Goal: Information Seeking & Learning: Check status

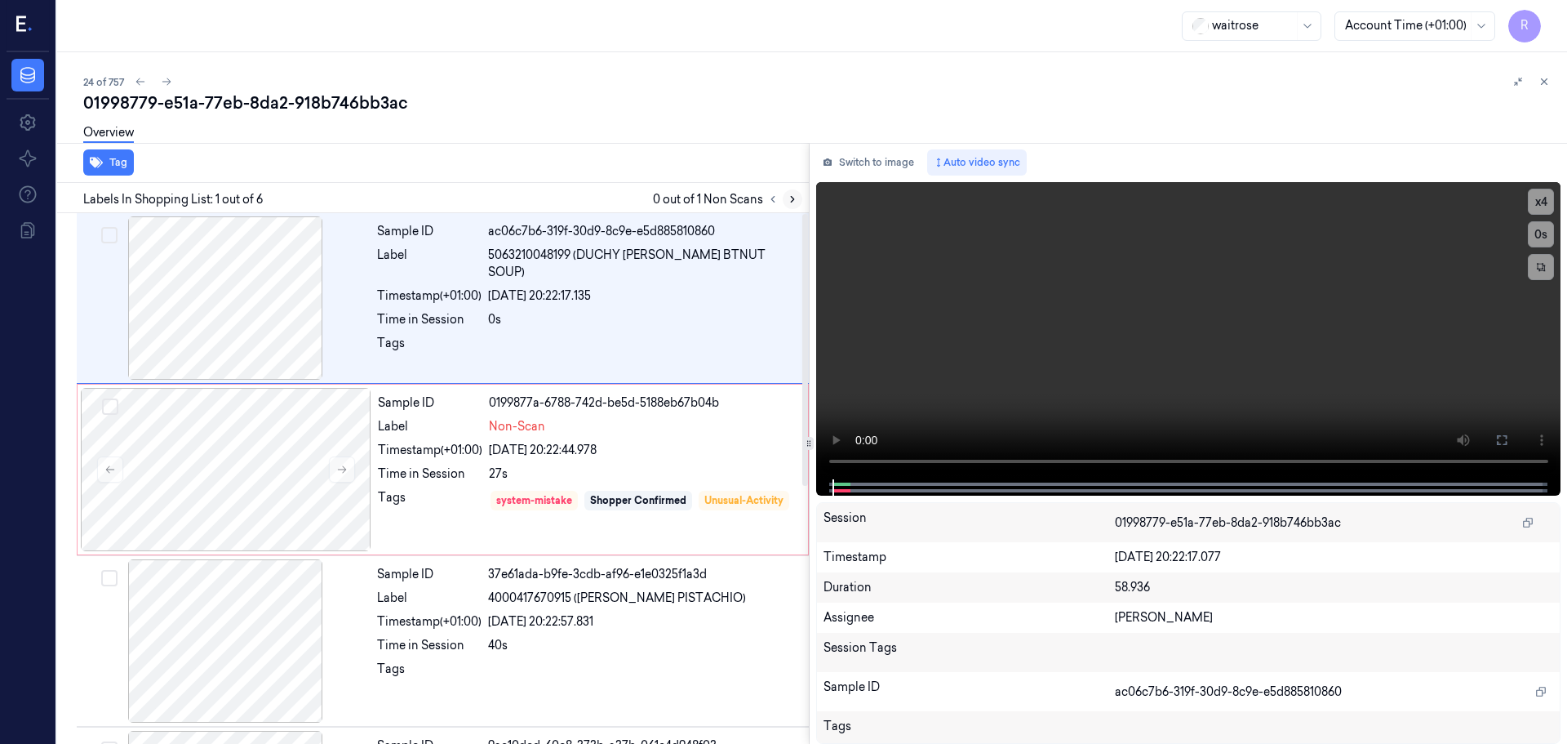
click at [789, 198] on icon at bounding box center [792, 198] width 11 height 11
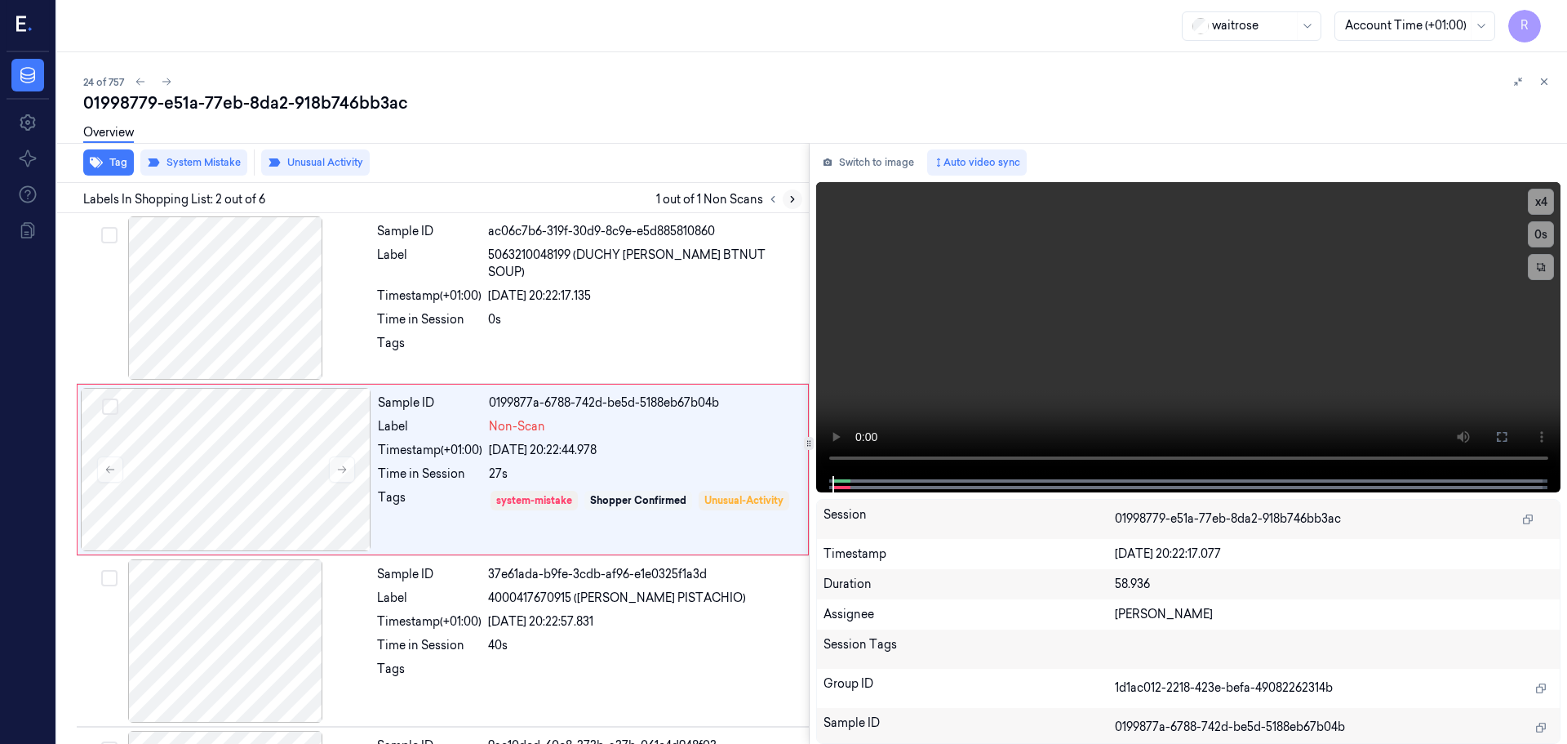
click at [789, 198] on icon at bounding box center [792, 198] width 11 height 11
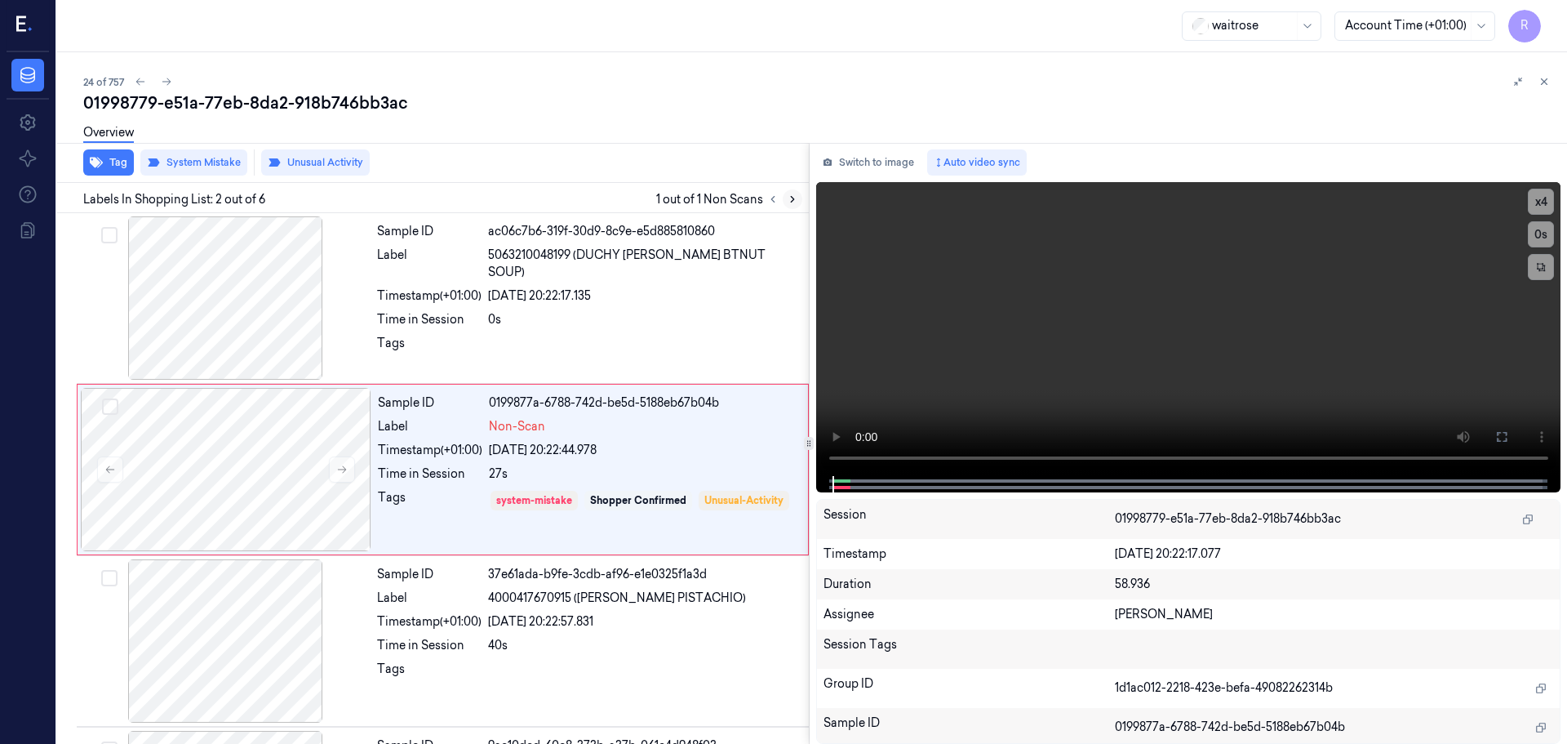
click at [789, 198] on icon at bounding box center [792, 198] width 11 height 11
click at [344, 469] on icon at bounding box center [341, 469] width 11 height 11
click at [343, 469] on icon at bounding box center [341, 469] width 11 height 11
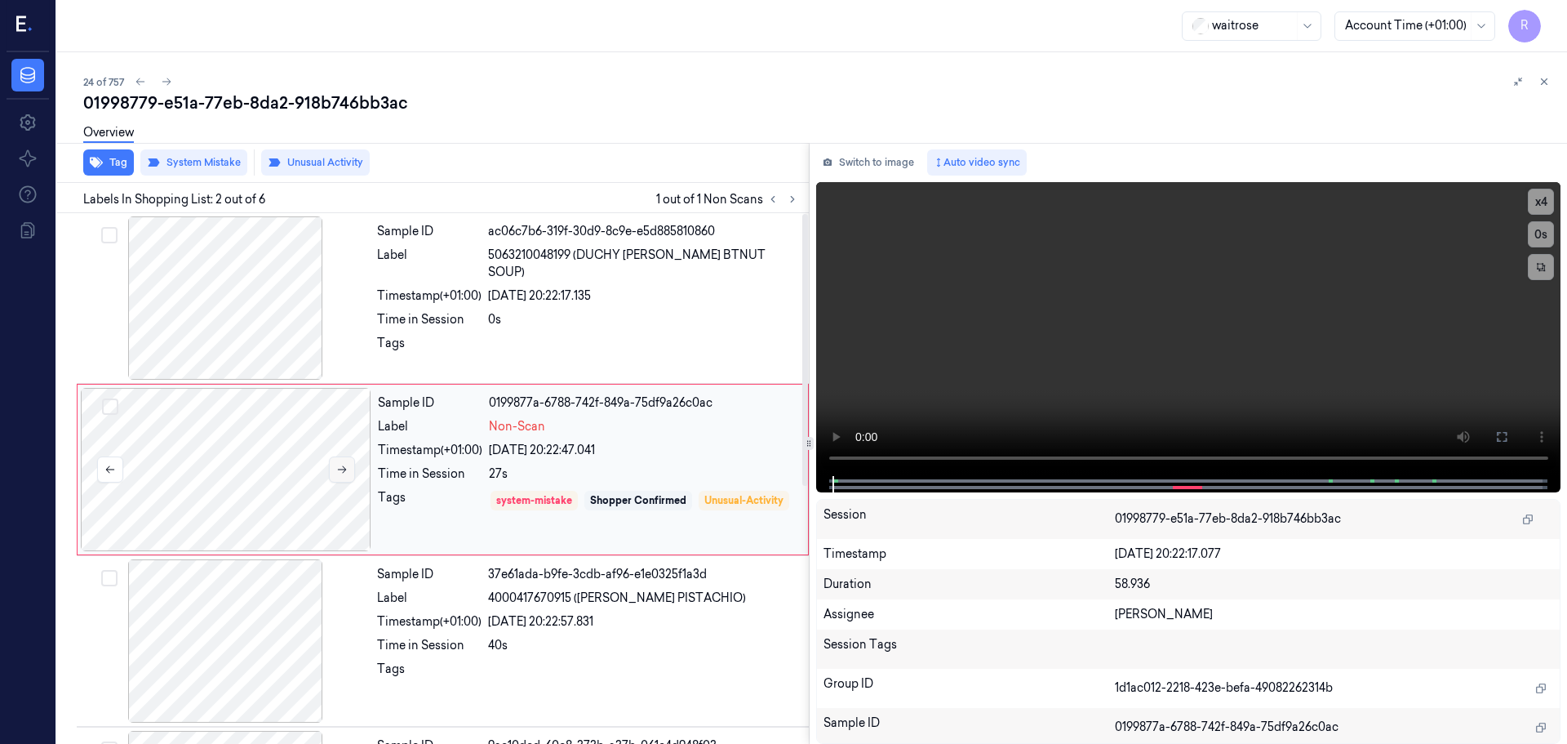
click at [343, 469] on icon at bounding box center [341, 469] width 11 height 11
click at [1501, 451] on div "x 4 0 s" at bounding box center [1188, 329] width 745 height 294
click at [1555, 206] on video at bounding box center [1188, 329] width 745 height 294
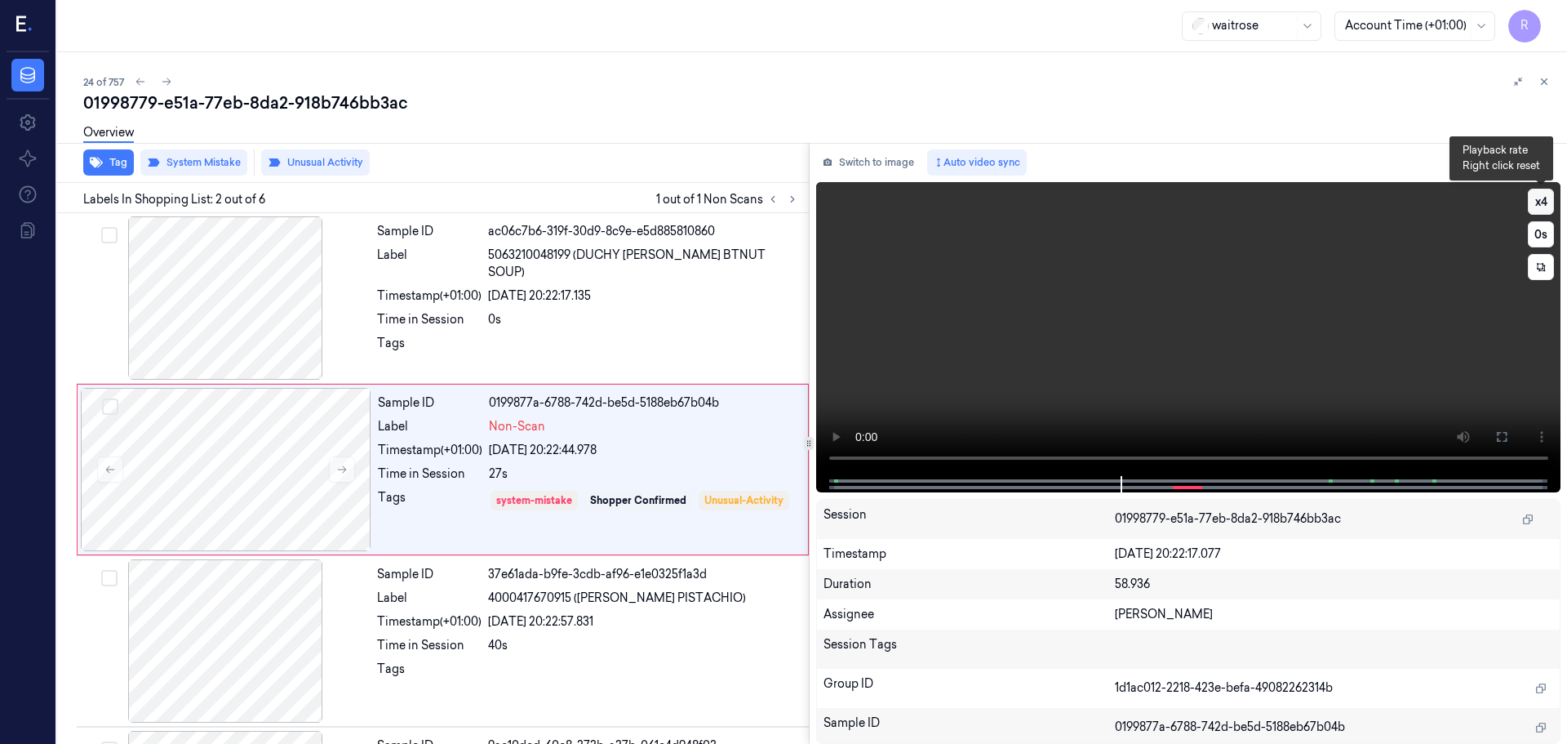
click at [1540, 204] on button "x 4" at bounding box center [1541, 202] width 26 height 26
drag, startPoint x: 1496, startPoint y: 436, endPoint x: 1496, endPoint y: 537, distance: 101.2
click at [1496, 438] on icon at bounding box center [1502, 436] width 13 height 13
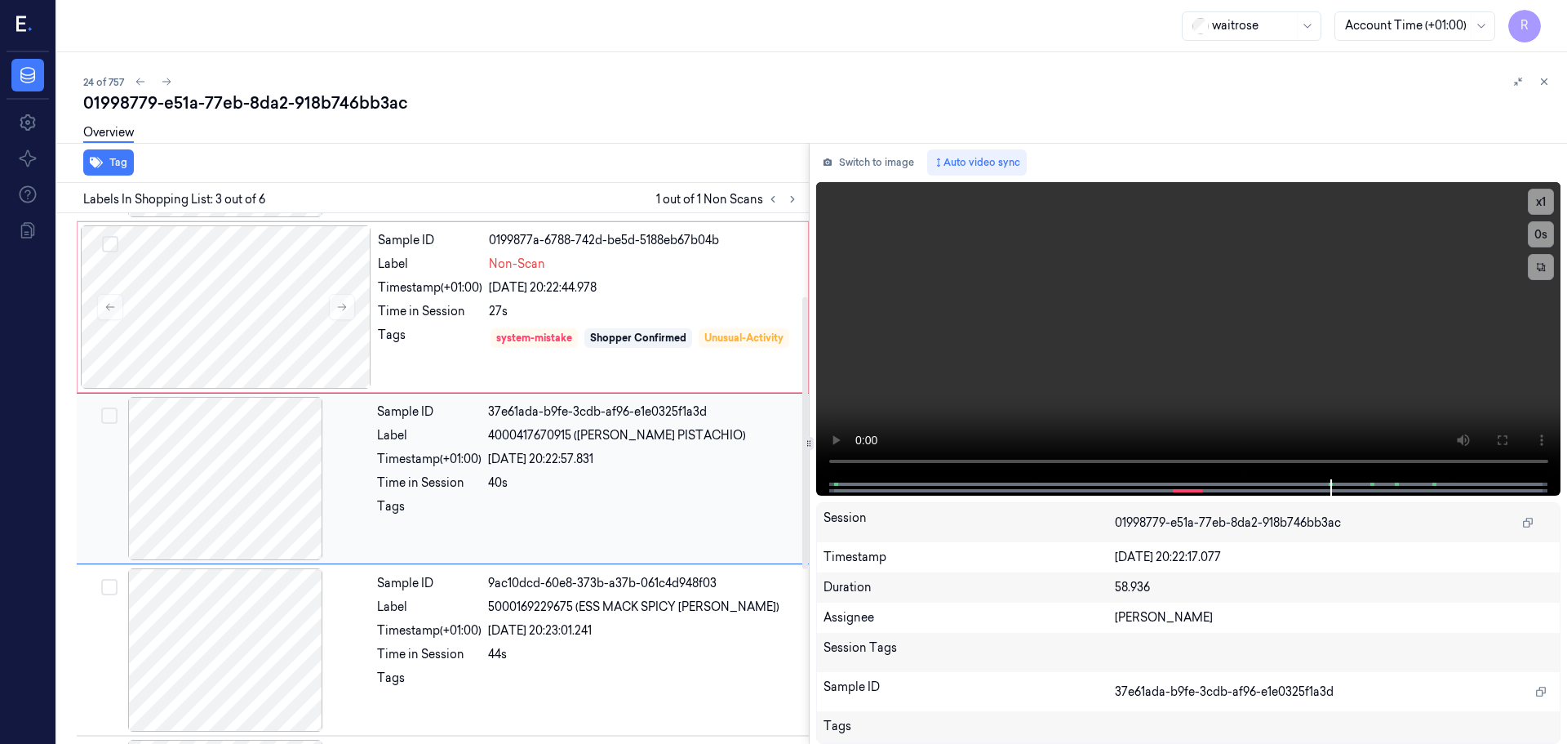
click at [256, 457] on div at bounding box center [225, 478] width 291 height 163
click at [243, 329] on div at bounding box center [226, 306] width 291 height 163
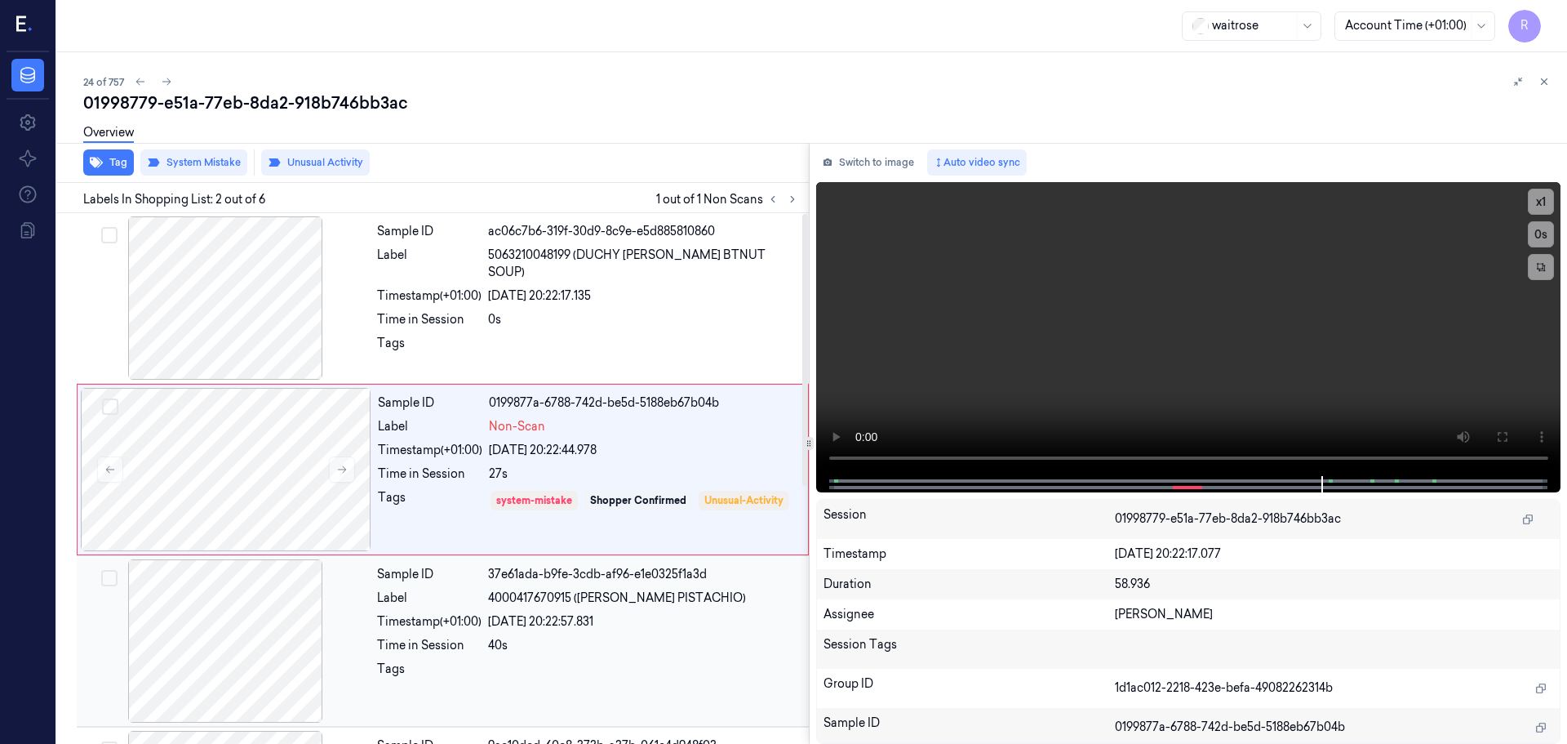
click at [433, 637] on div "Time in Session" at bounding box center [429, 645] width 104 height 17
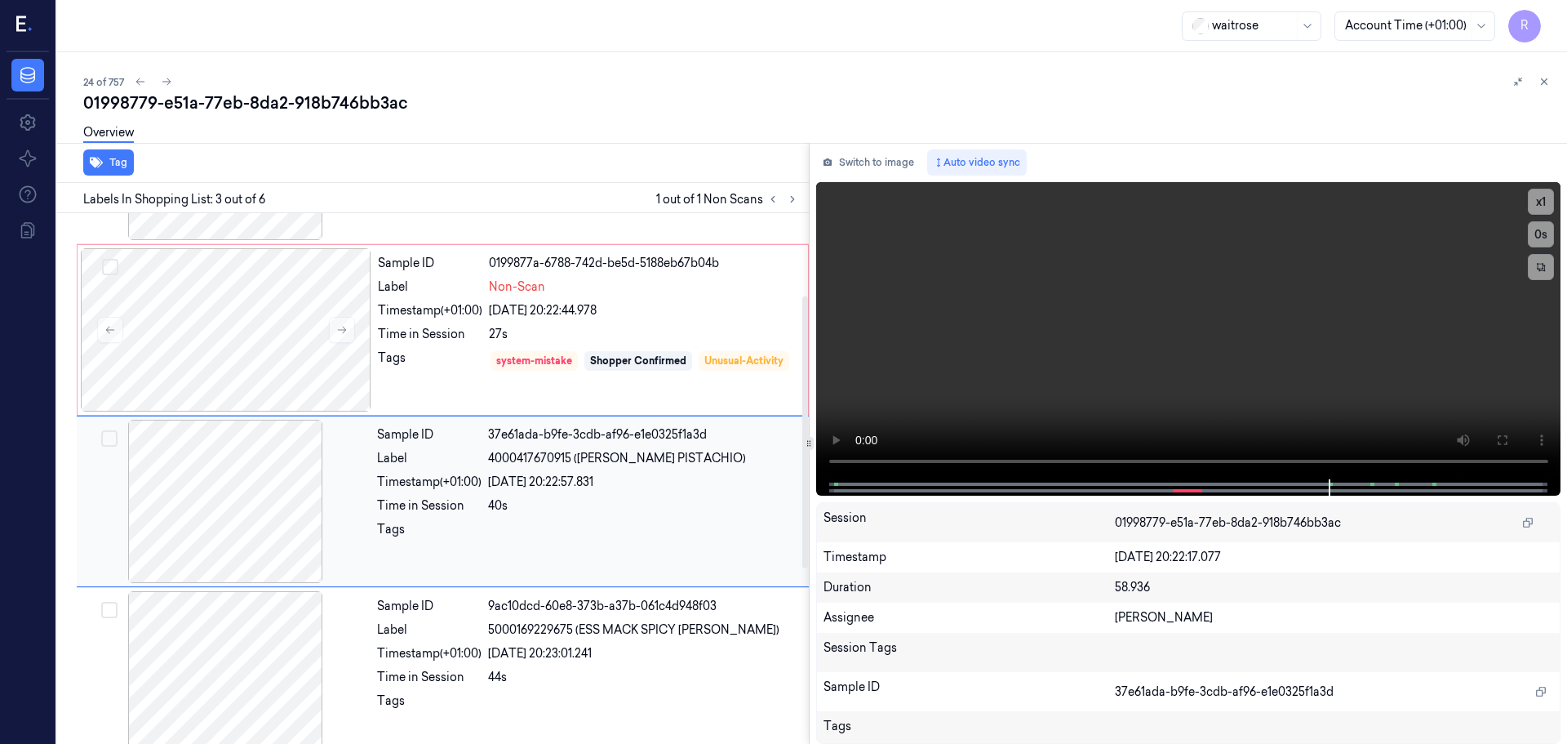
scroll to position [162, 0]
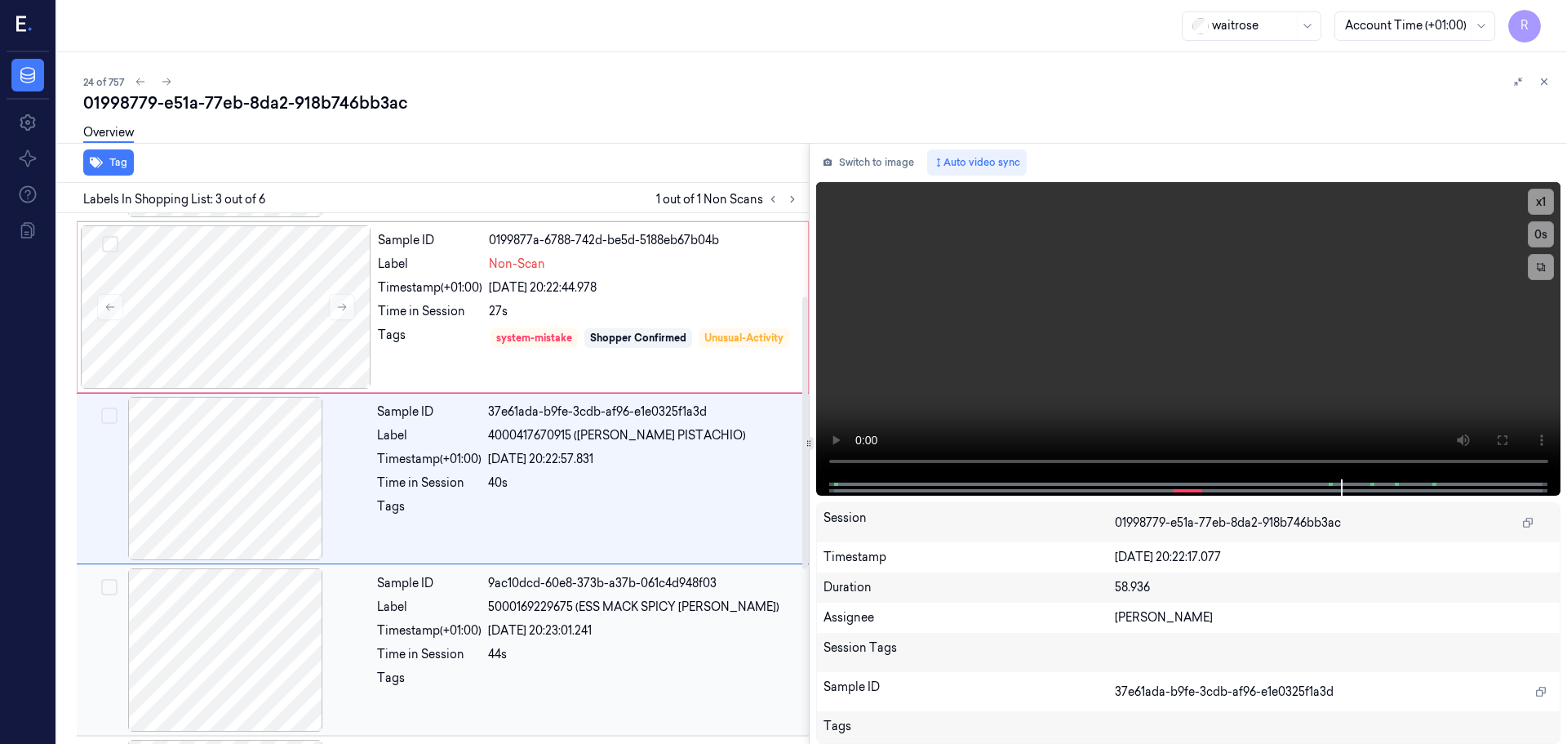
click at [429, 651] on div "Time in Session" at bounding box center [429, 654] width 104 height 17
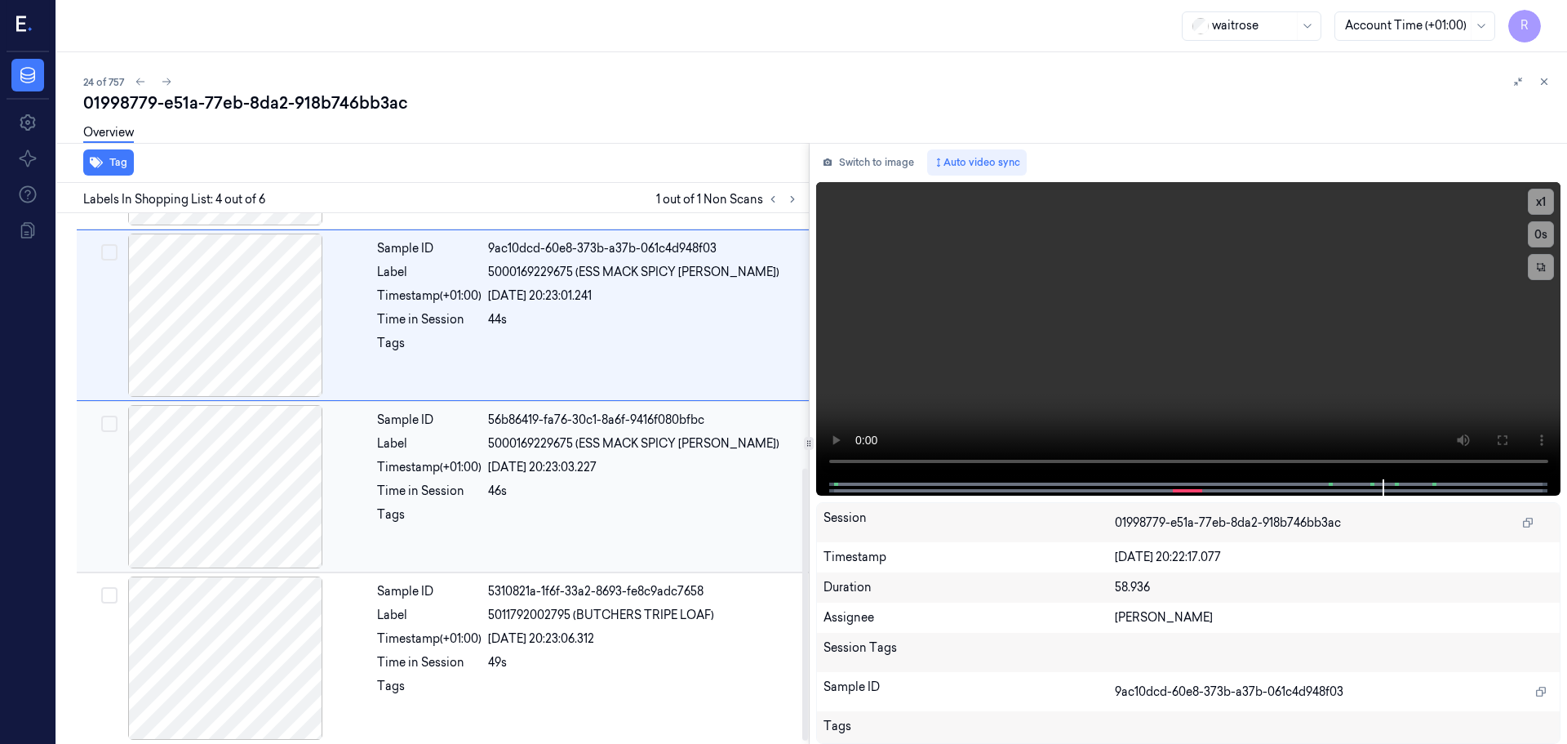
click at [417, 505] on div "Sample ID 56b86419-fa76-30c1-8a6f-9416f080bfbc Label 5000169229675 (ESS MACK SP…" at bounding box center [588, 486] width 435 height 163
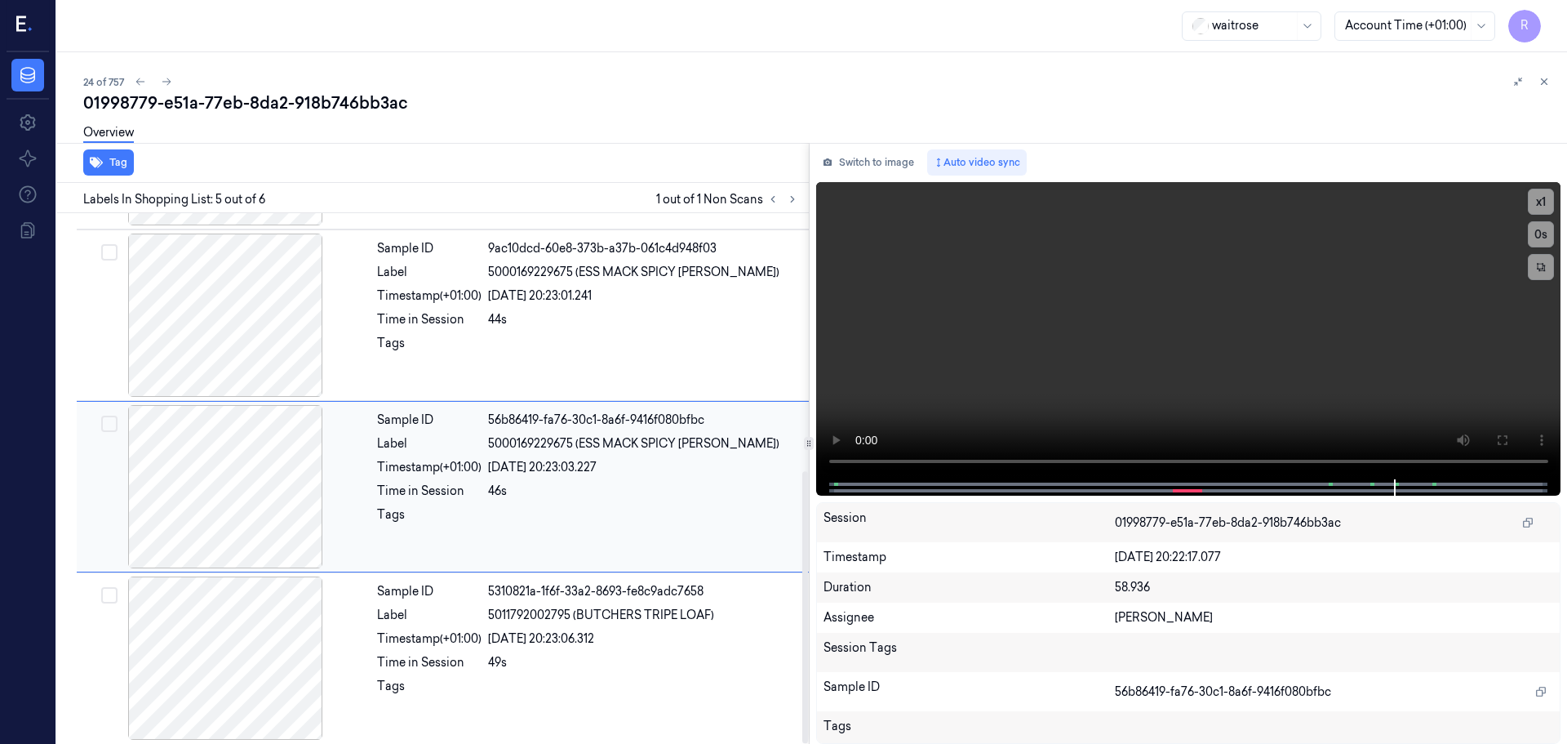
scroll to position [503, 0]
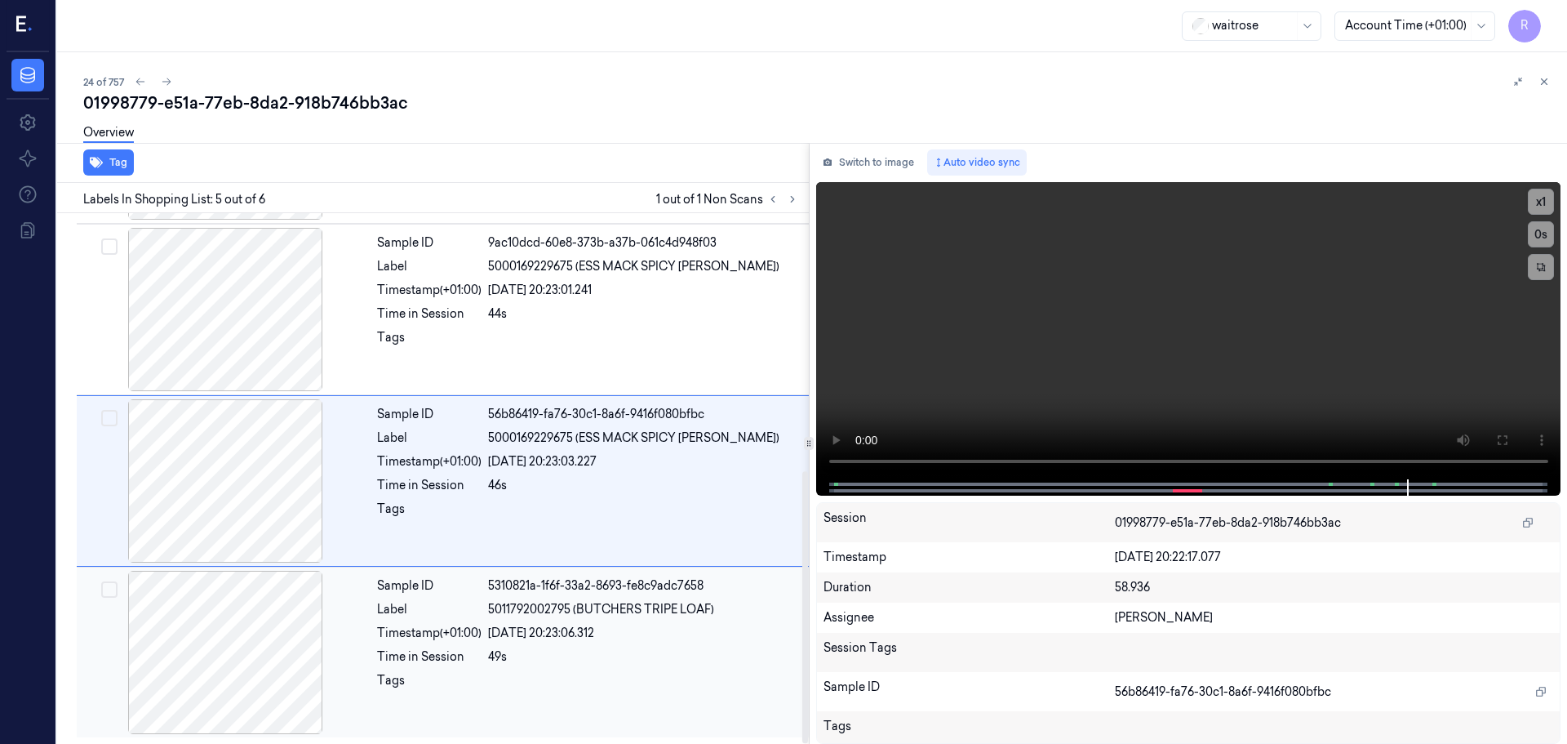
click at [408, 615] on div "Label" at bounding box center [429, 609] width 104 height 17
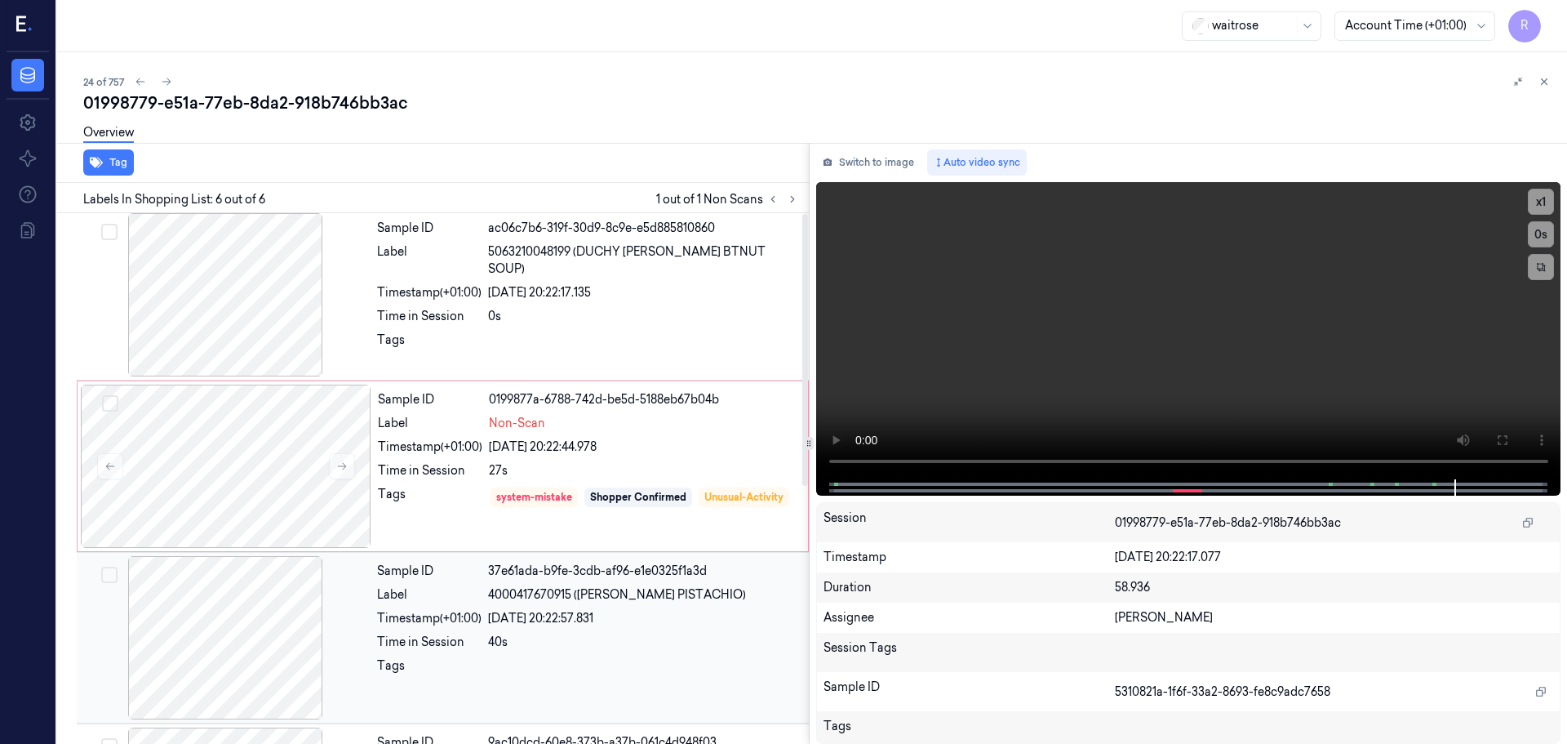
scroll to position [0, 0]
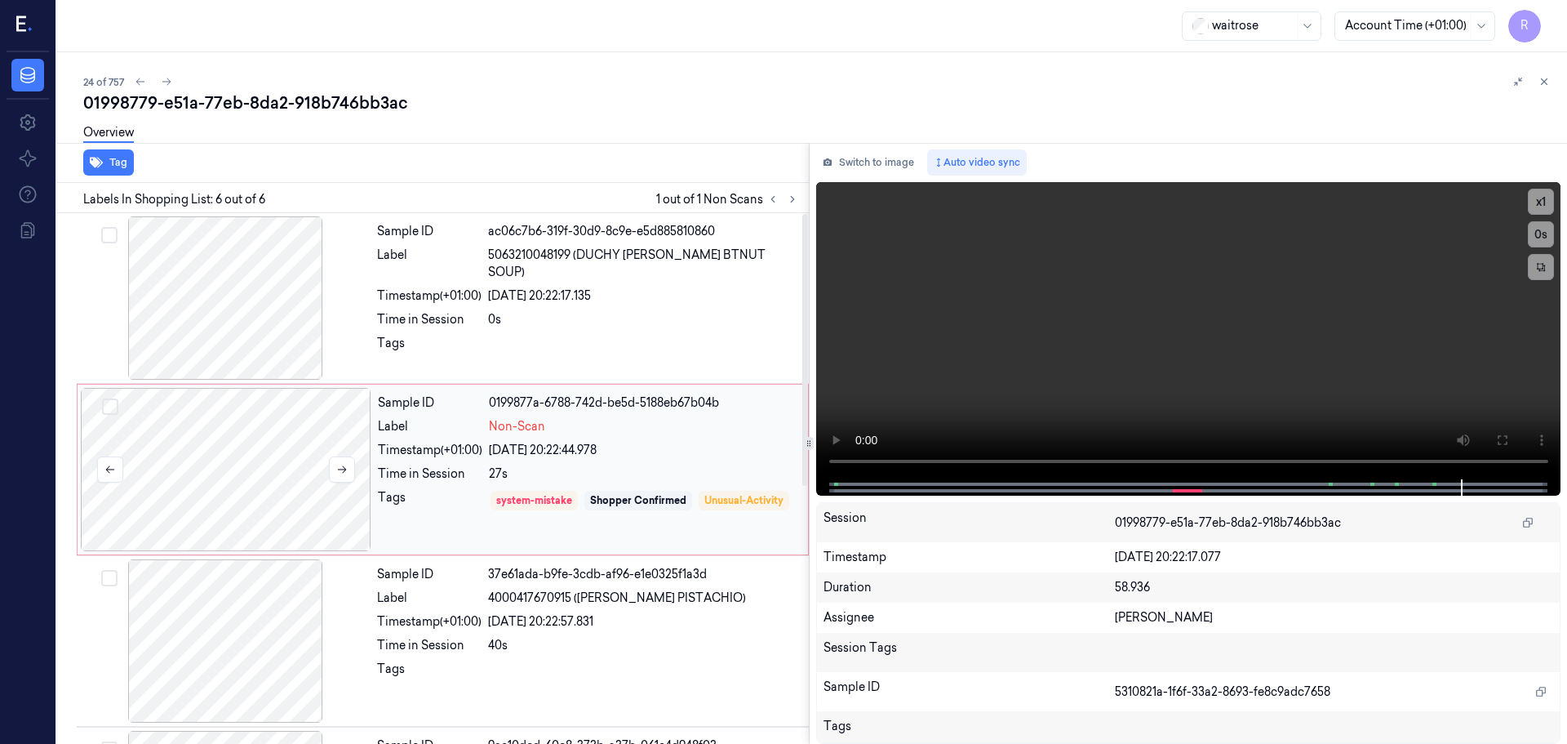
click at [303, 501] on div at bounding box center [226, 469] width 291 height 163
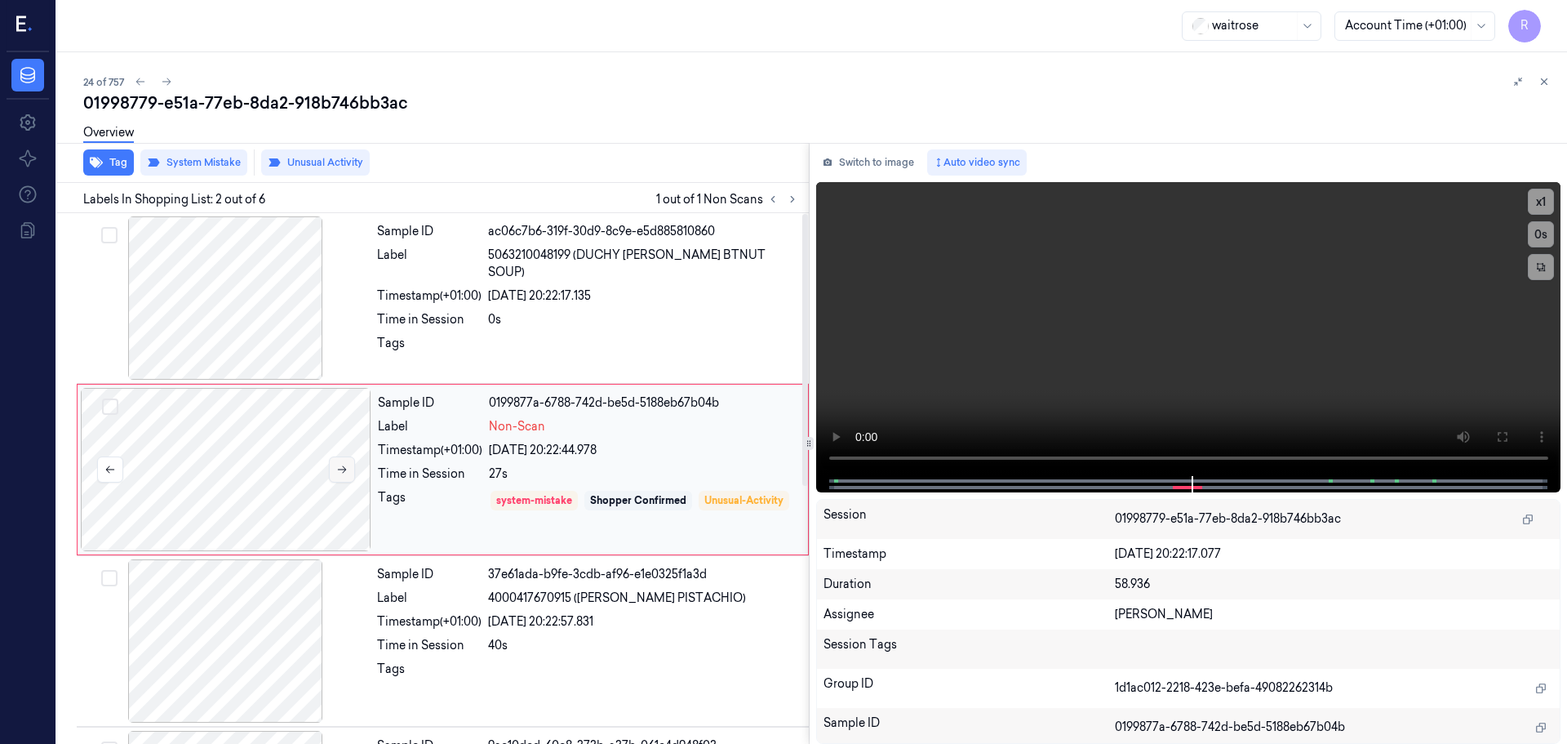
click at [332, 476] on button at bounding box center [342, 469] width 26 height 26
click at [335, 475] on button at bounding box center [342, 469] width 26 height 26
click at [336, 472] on icon at bounding box center [341, 469] width 11 height 11
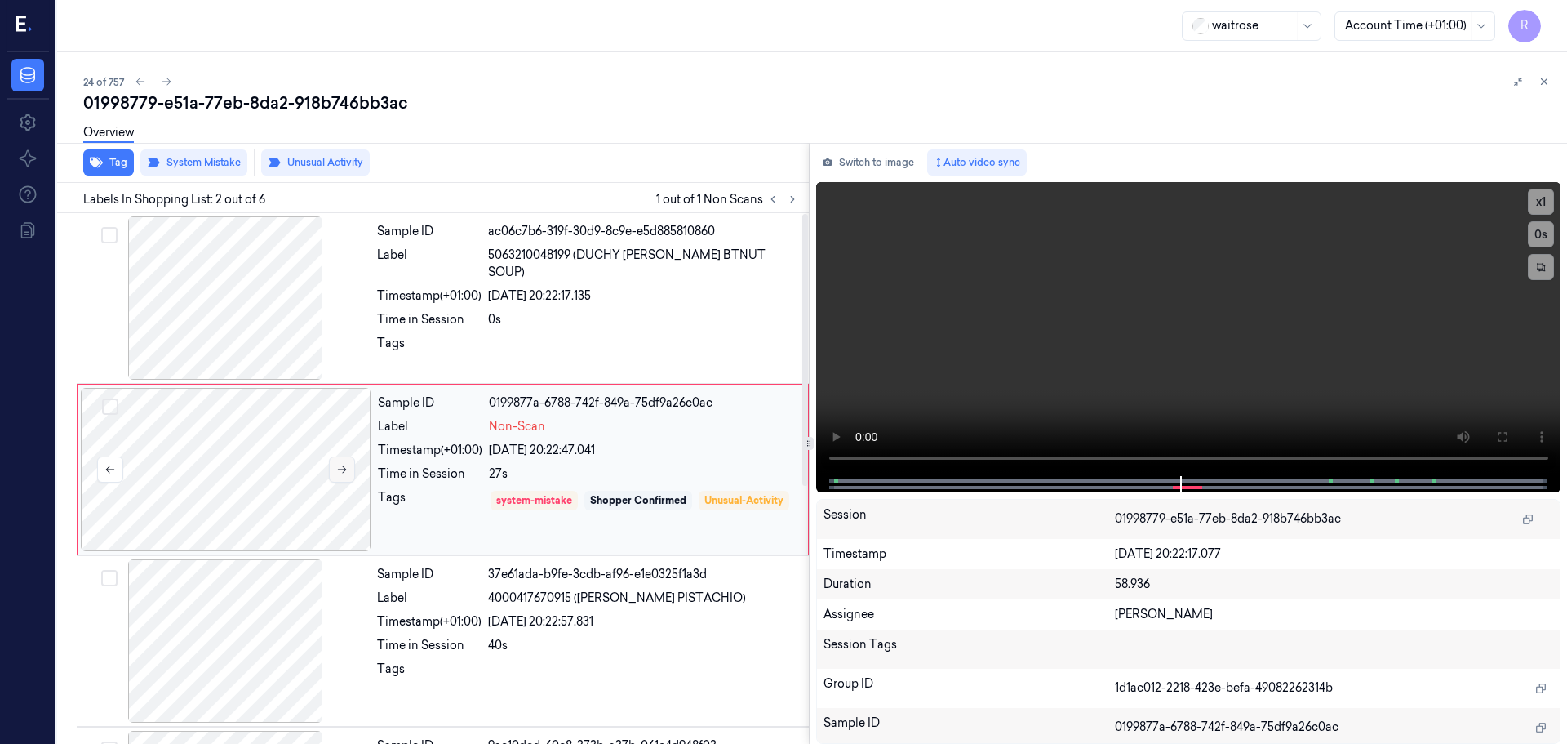
click at [336, 472] on icon at bounding box center [341, 469] width 11 height 11
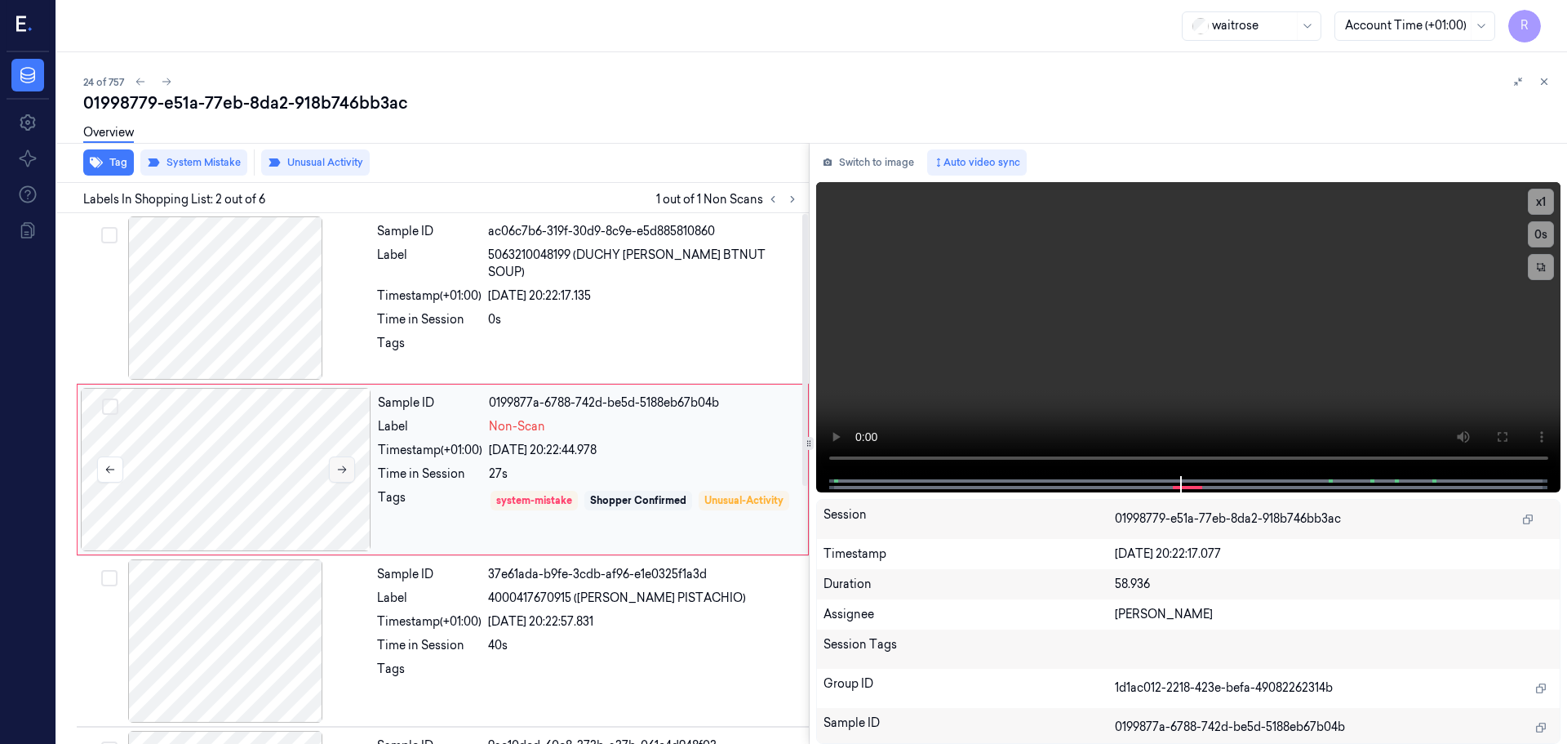
click at [336, 472] on icon at bounding box center [341, 469] width 11 height 11
click at [336, 470] on icon at bounding box center [341, 469] width 11 height 11
click at [340, 465] on icon at bounding box center [341, 469] width 11 height 11
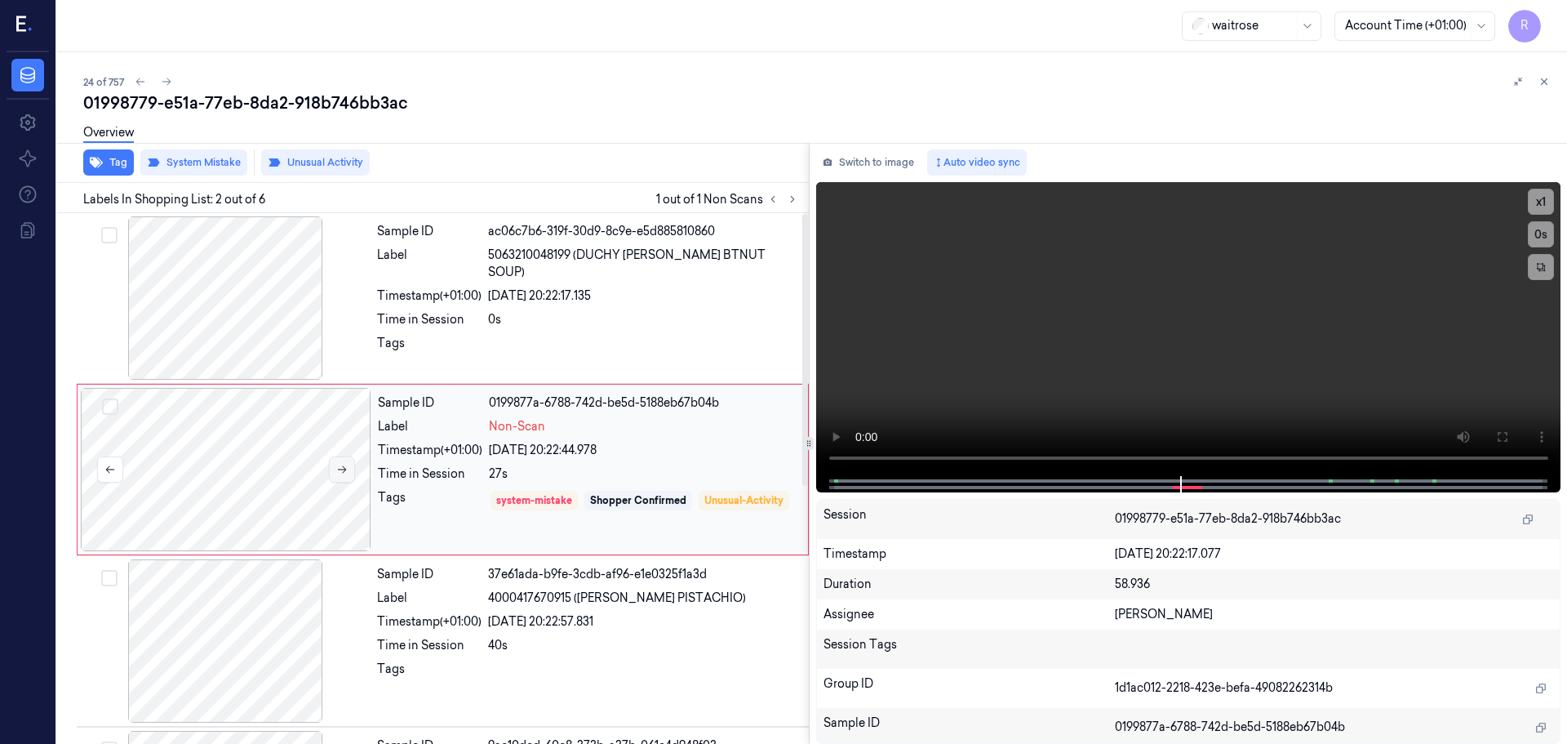
click at [340, 465] on icon at bounding box center [341, 469] width 11 height 11
click at [340, 473] on icon at bounding box center [341, 469] width 11 height 11
click at [345, 469] on icon at bounding box center [342, 469] width 9 height 7
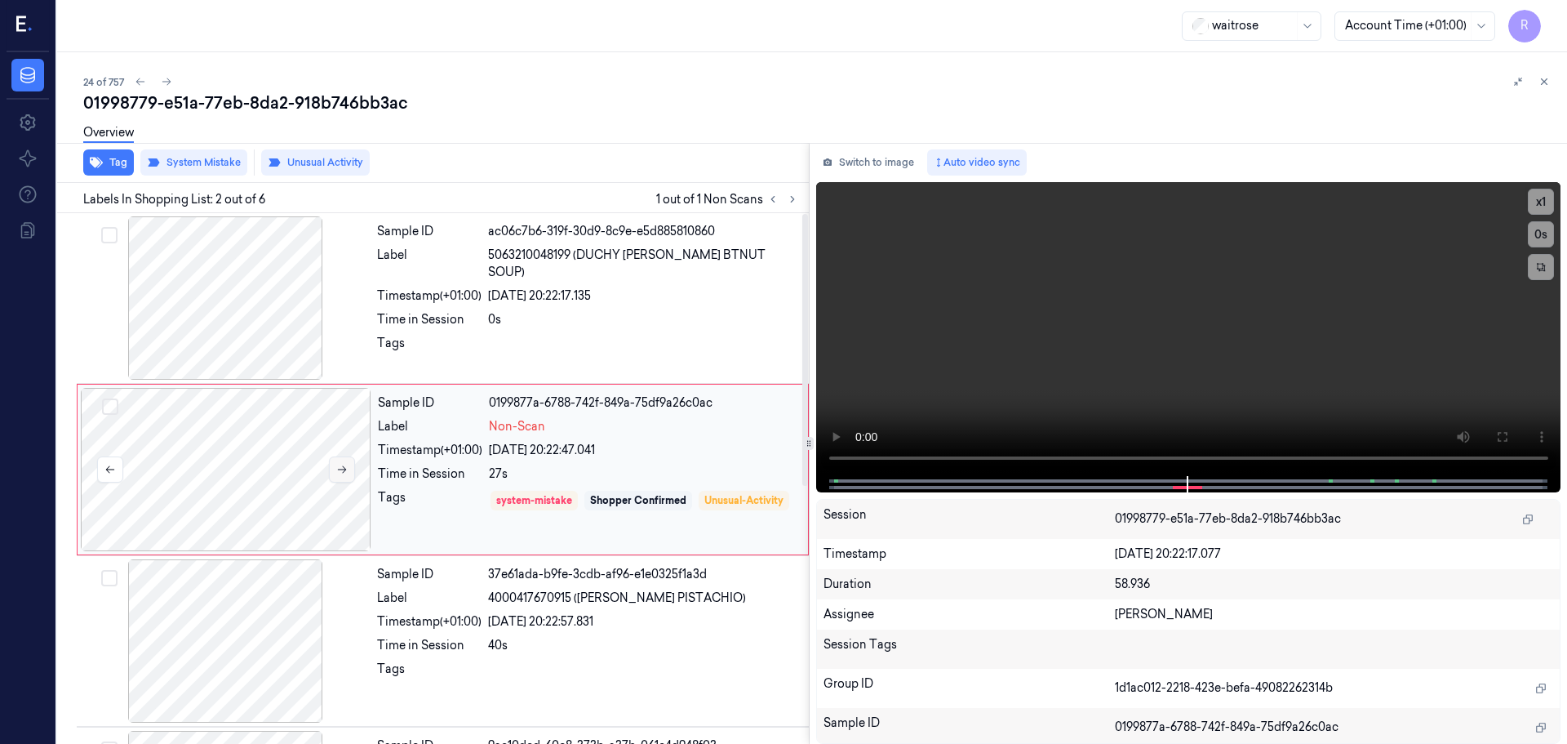
click at [340, 467] on icon at bounding box center [341, 469] width 11 height 11
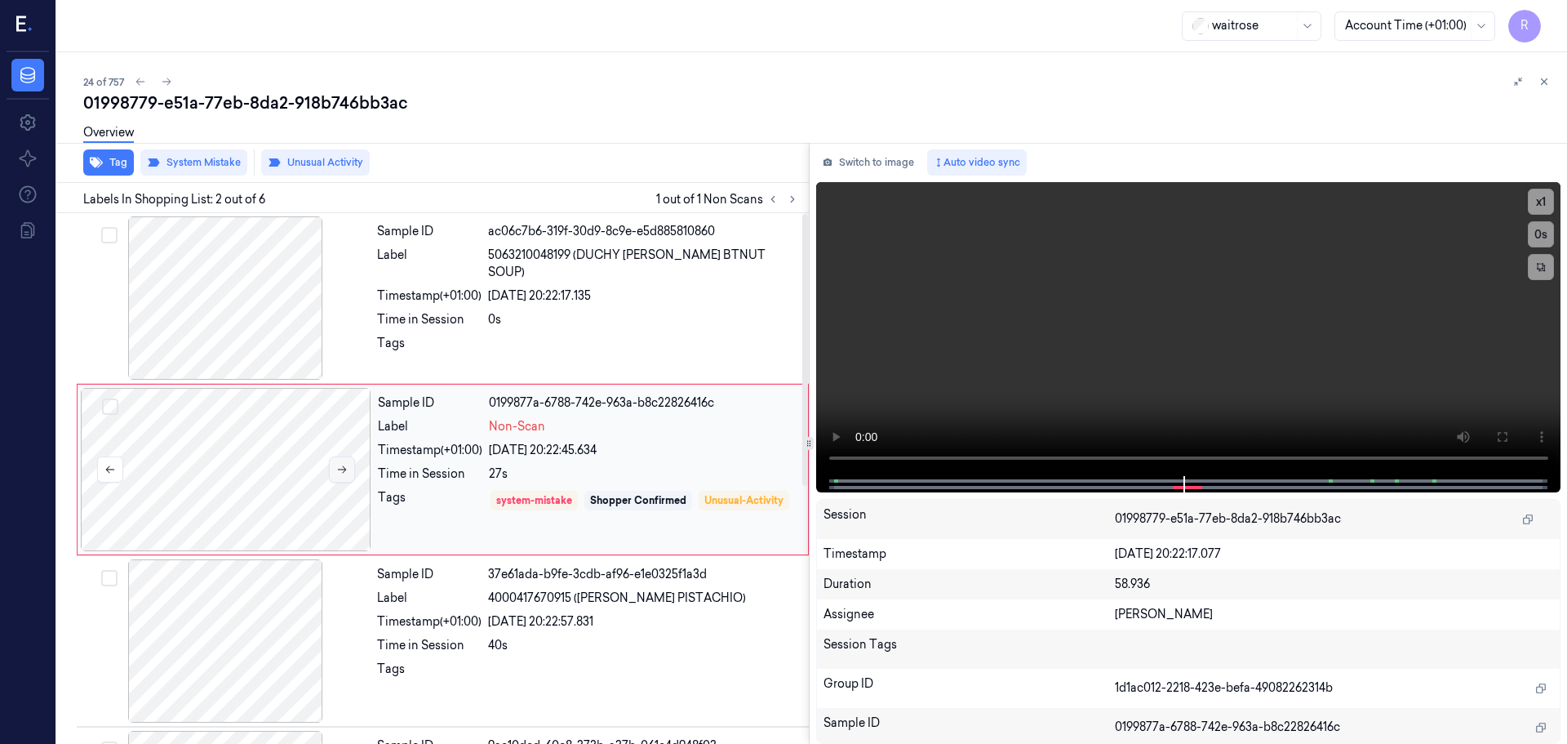
click at [340, 467] on icon at bounding box center [341, 469] width 11 height 11
click at [339, 467] on icon at bounding box center [341, 469] width 11 height 11
click at [337, 475] on button at bounding box center [342, 469] width 26 height 26
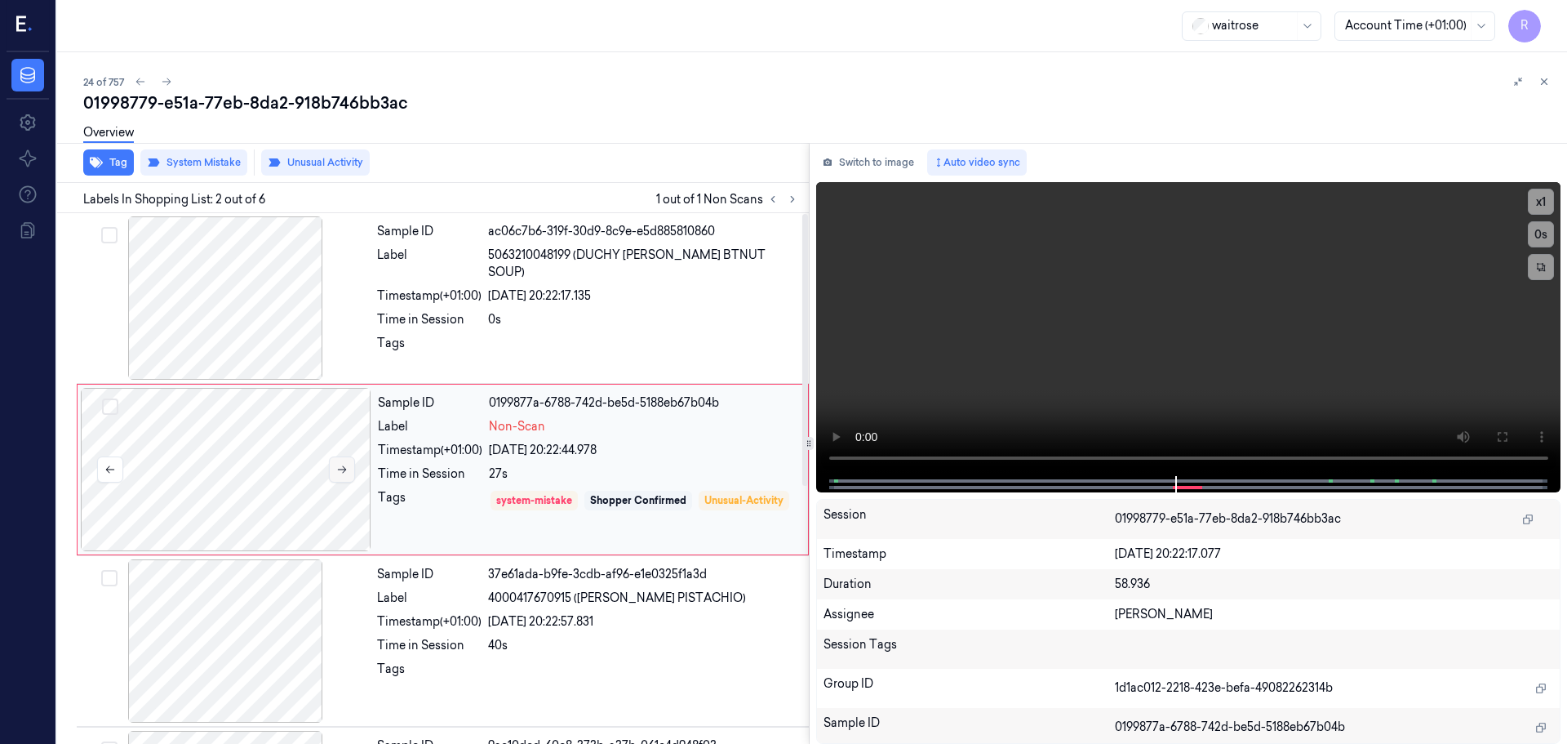
click at [337, 475] on button at bounding box center [342, 469] width 26 height 26
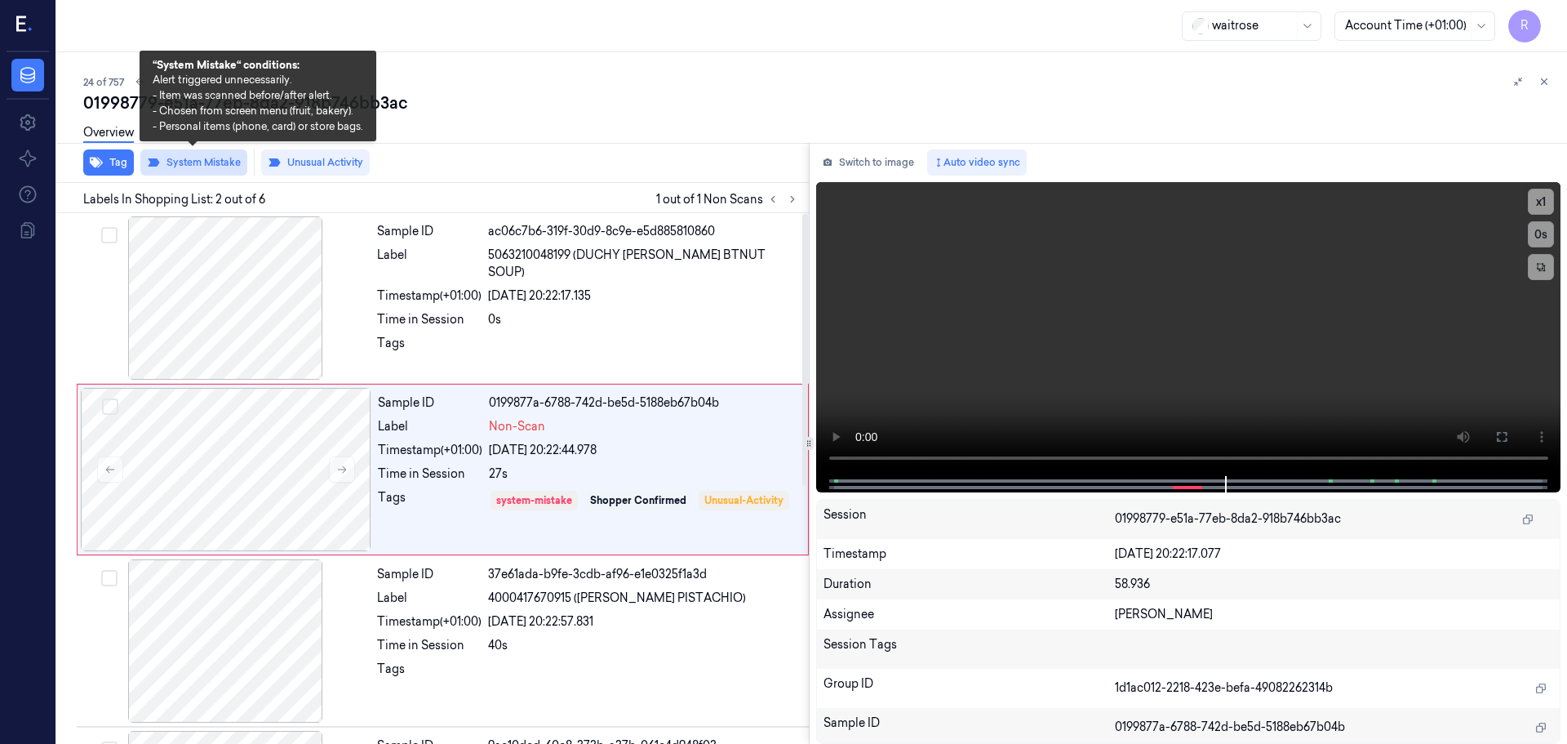
click at [202, 165] on button "System Mistake" at bounding box center [193, 162] width 107 height 26
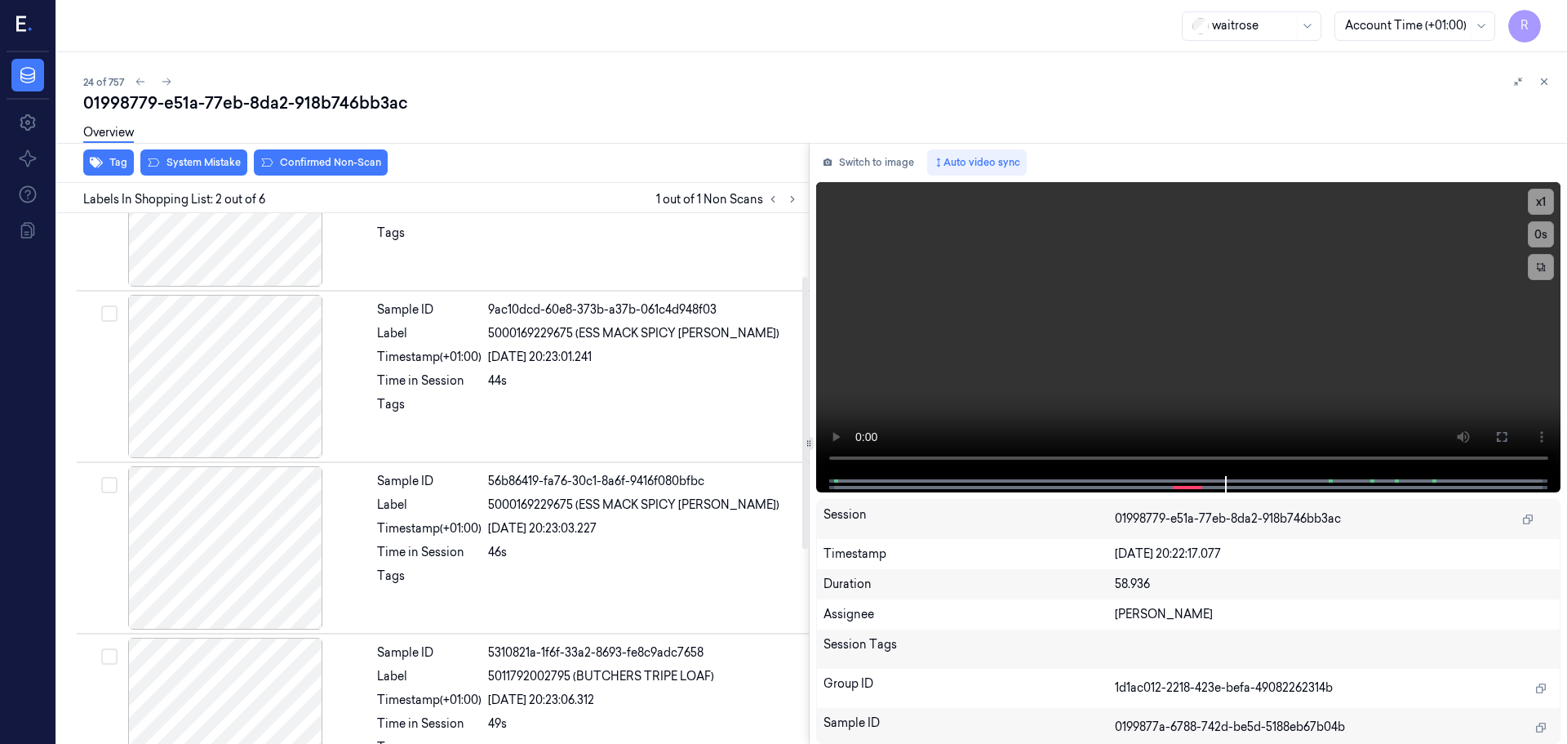
scroll to position [503, 0]
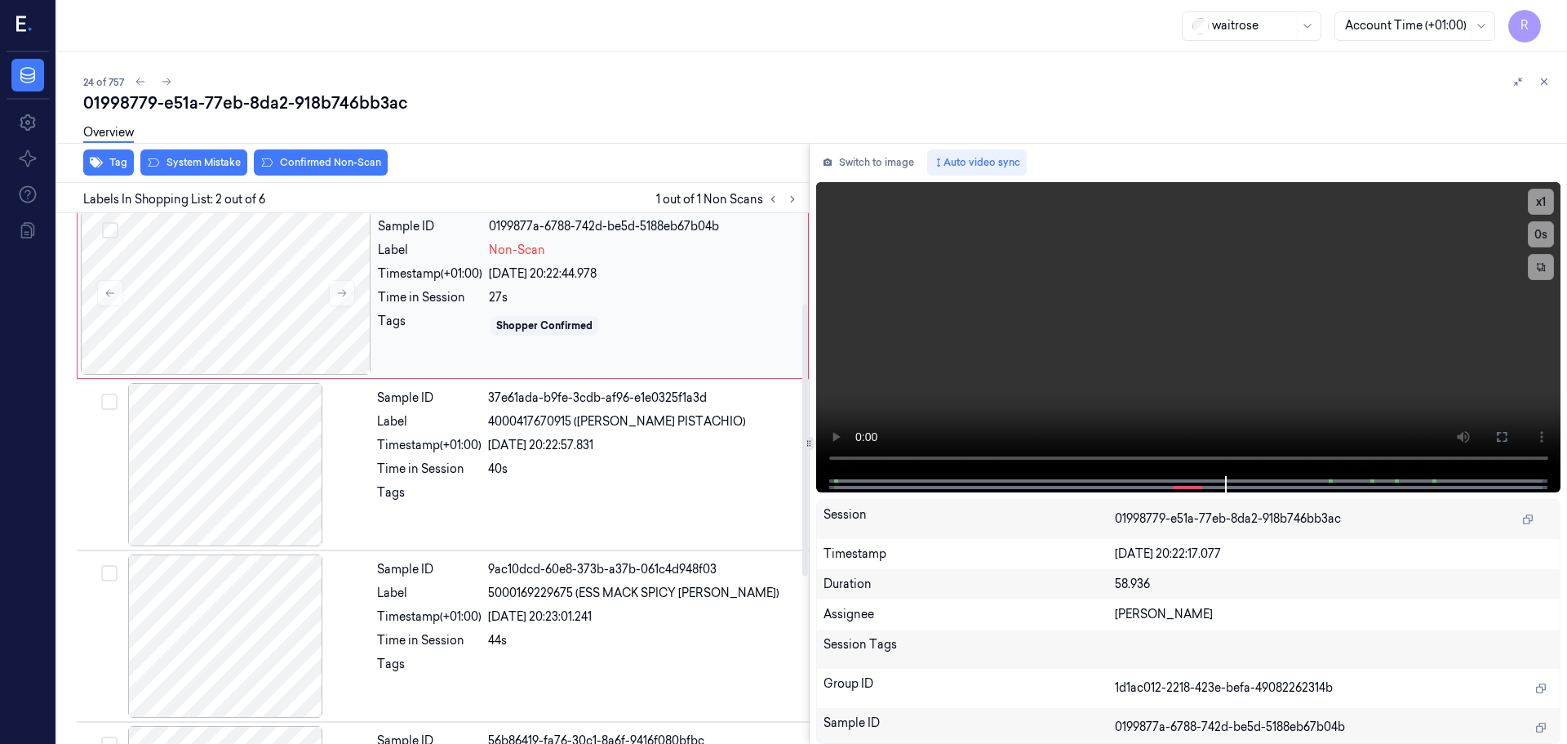
click at [451, 319] on div "Tags" at bounding box center [430, 326] width 104 height 26
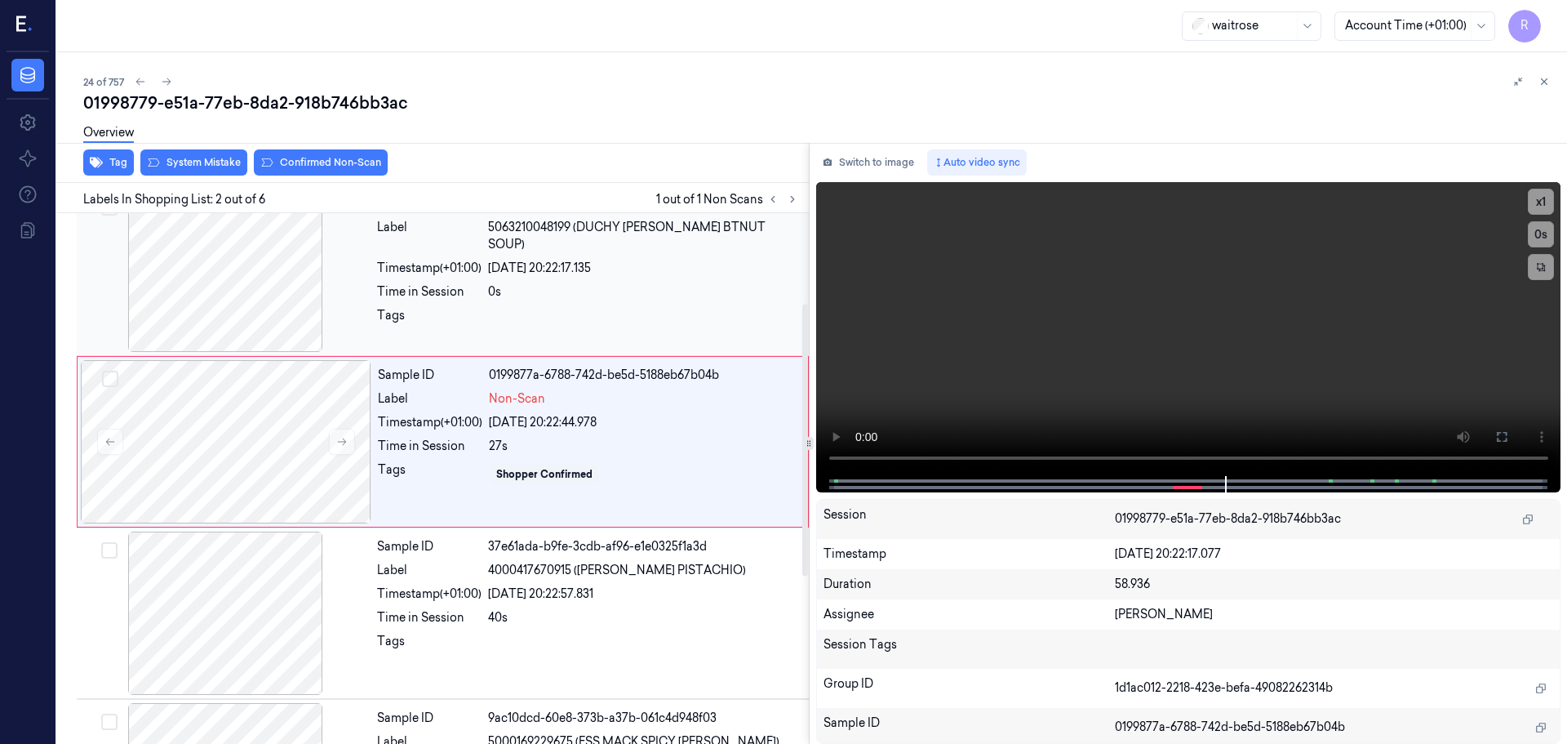
scroll to position [0, 0]
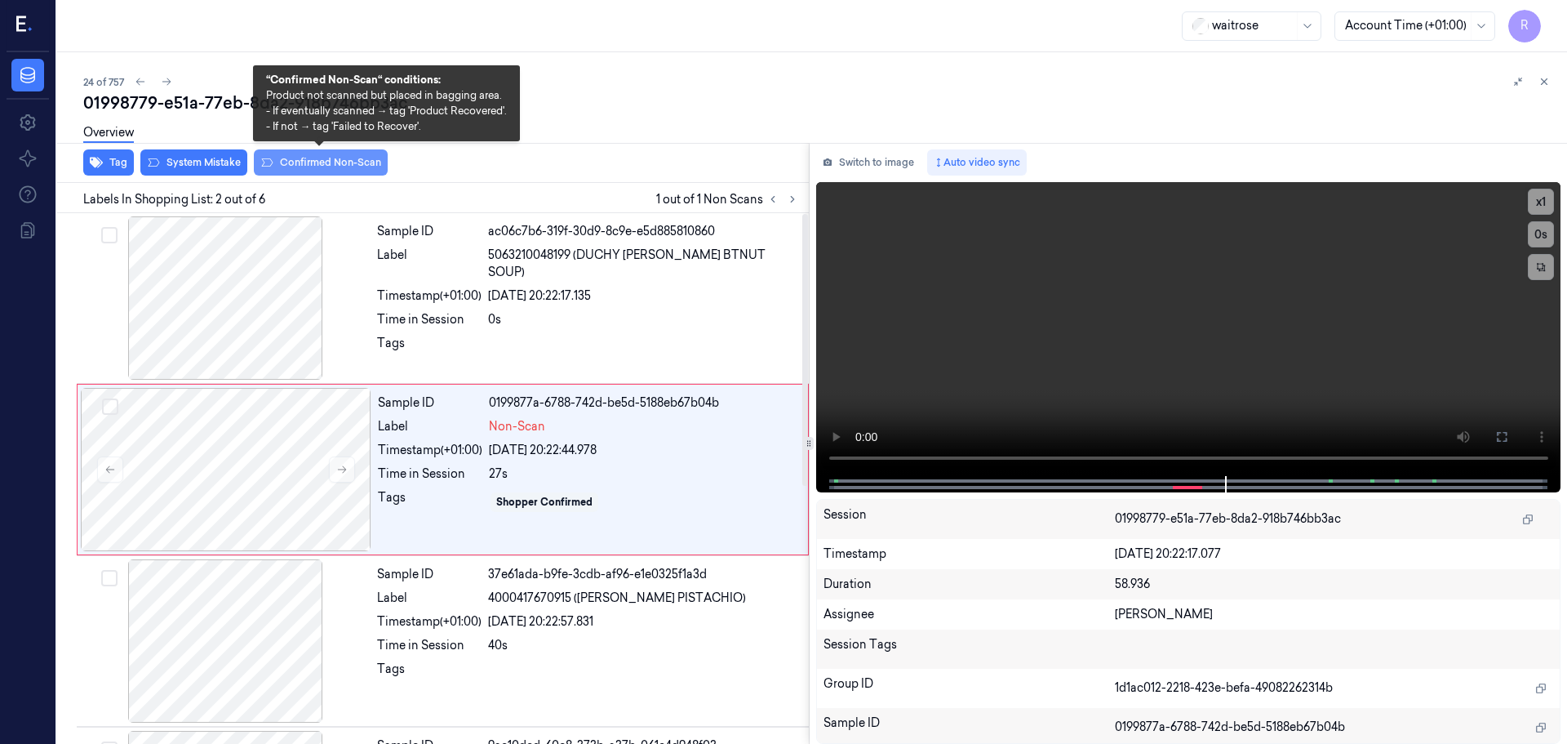
click at [335, 166] on button "Confirmed Non-Scan" at bounding box center [321, 162] width 134 height 26
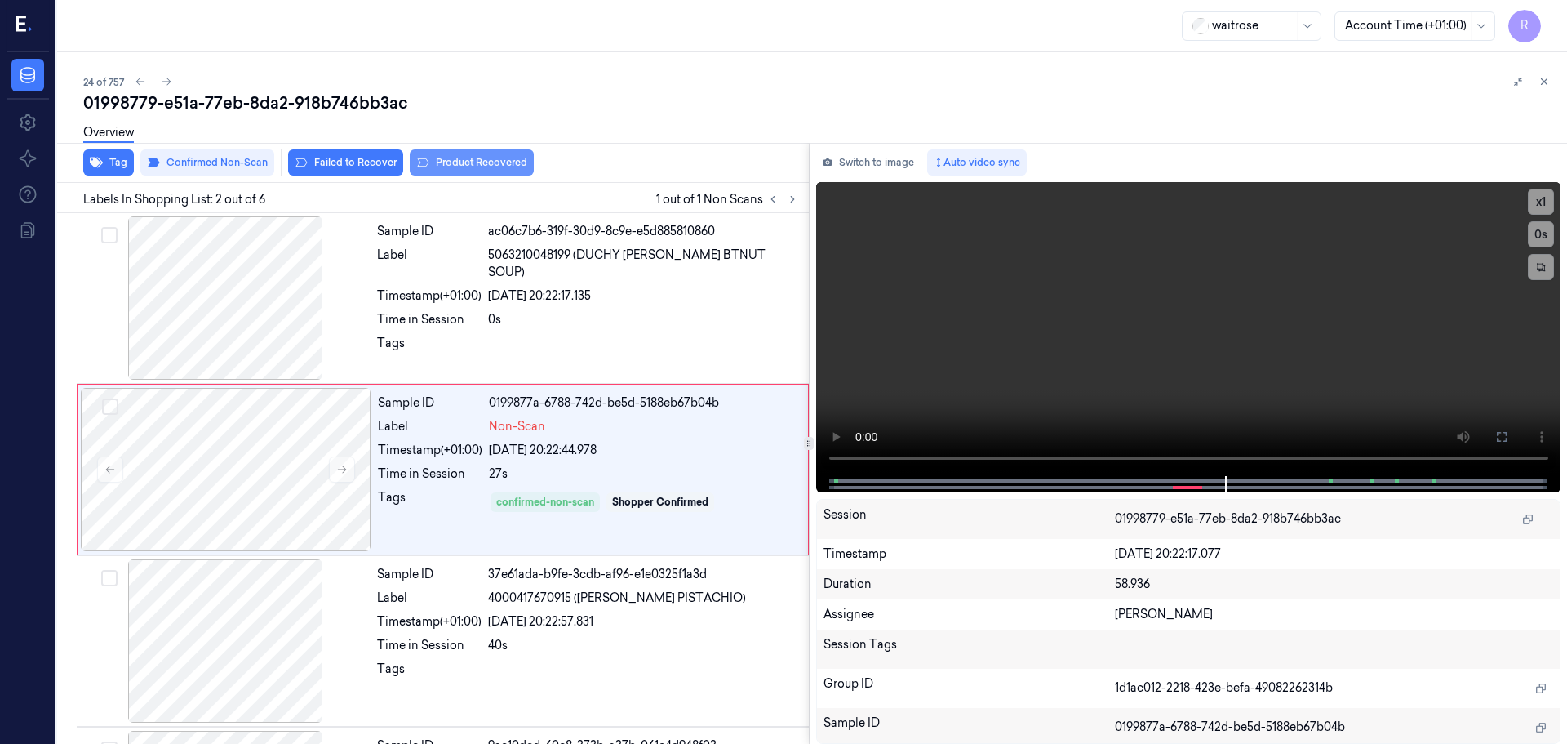
click at [446, 162] on button "Product Recovered" at bounding box center [472, 162] width 124 height 26
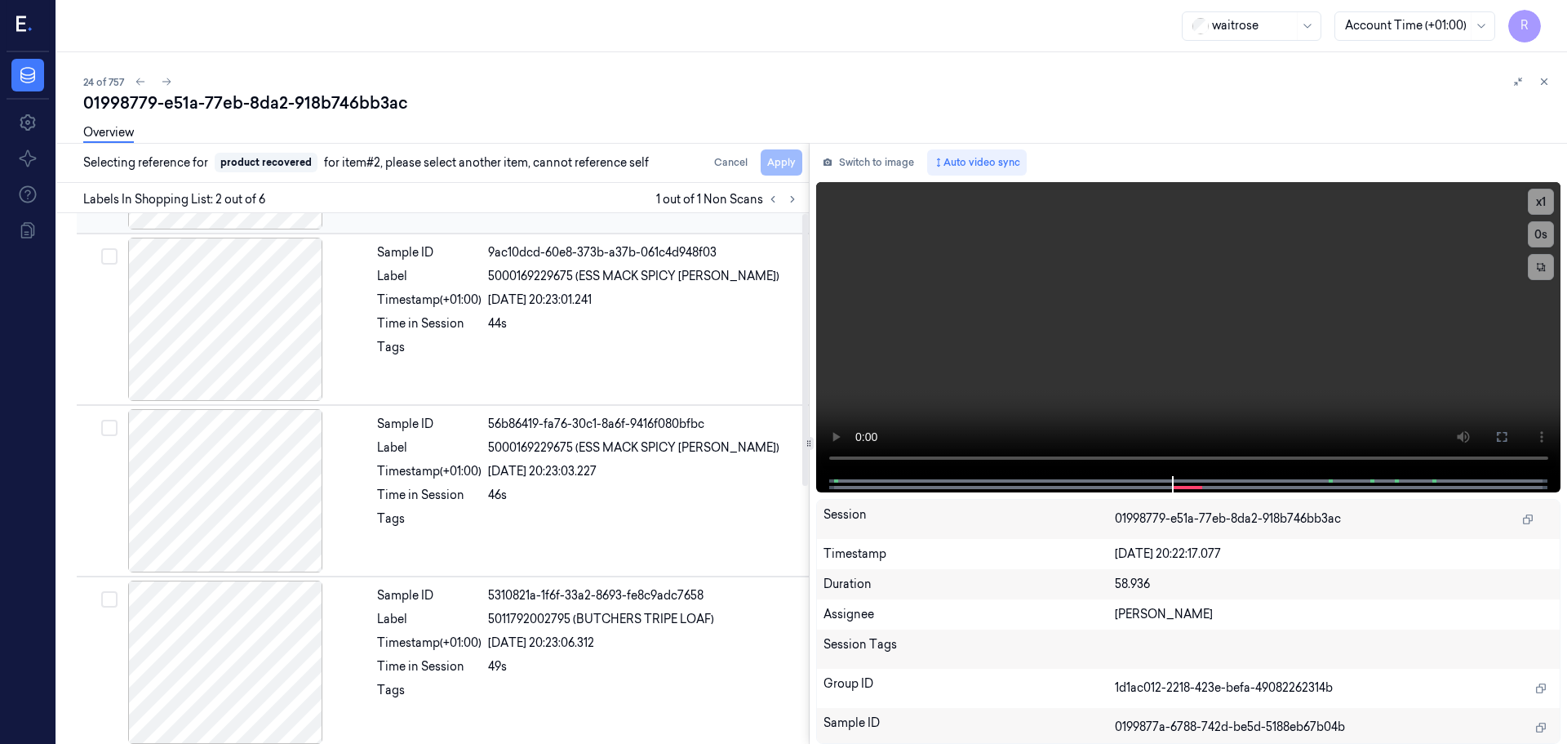
scroll to position [503, 0]
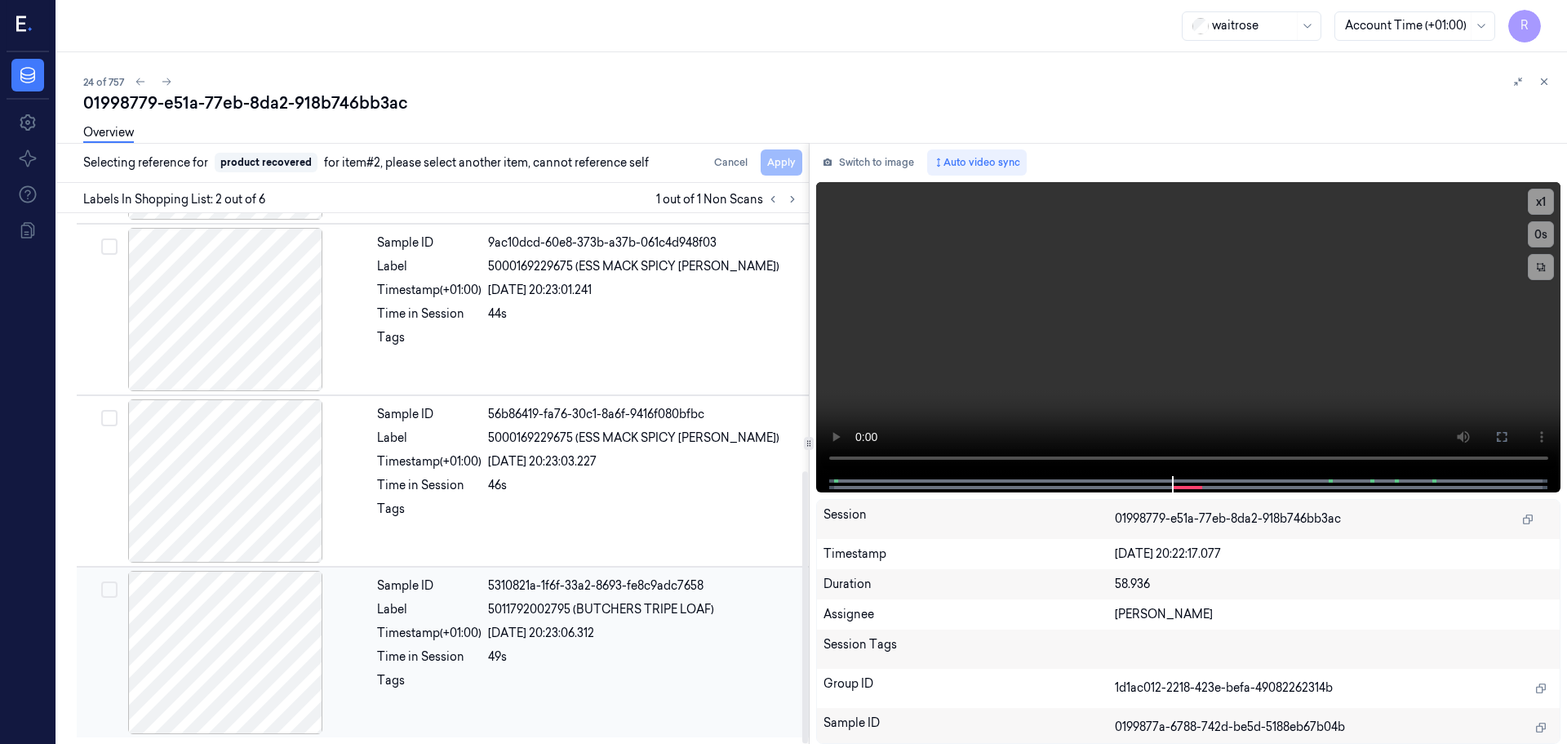
click at [454, 646] on div "Sample ID 5310821a-1f6f-33a2-8693-fe8c9adc7658 Label 5011792002795 (BUTCHERS TR…" at bounding box center [588, 652] width 435 height 163
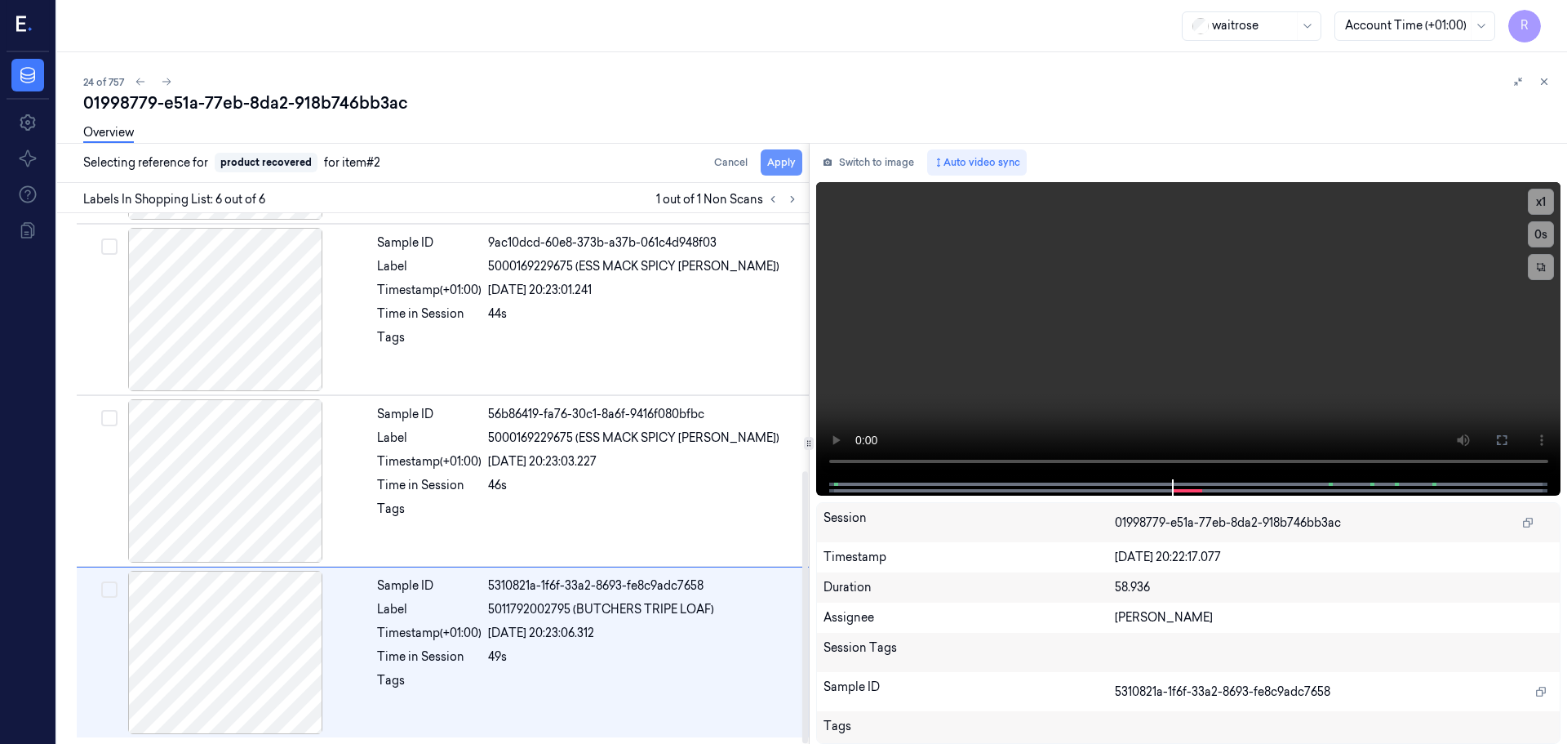
click at [771, 169] on button "Apply" at bounding box center [782, 162] width 42 height 26
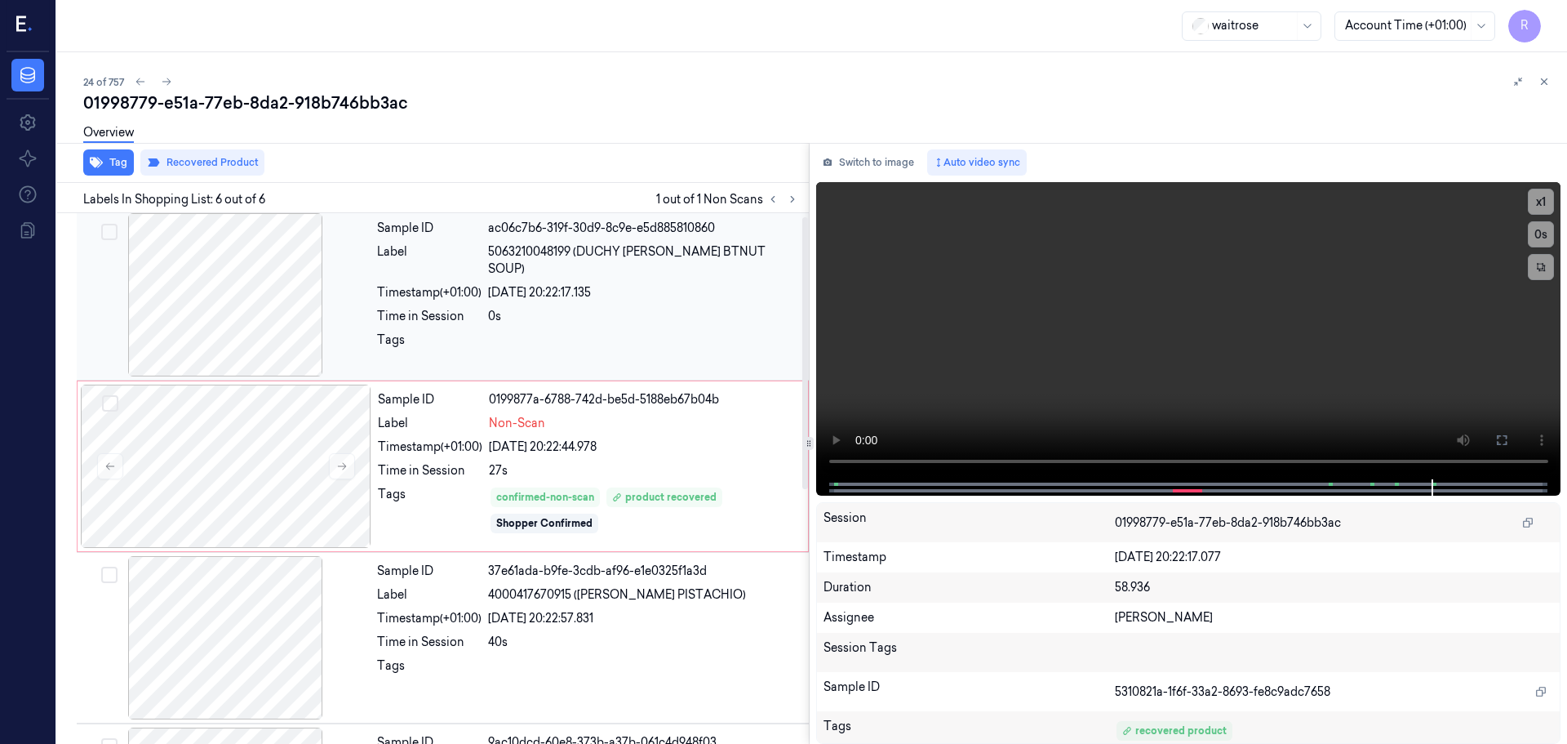
scroll to position [0, 0]
click at [529, 365] on div "Sample ID ac06c7b6-319f-30d9-8c9e-e5d885810860 Label 5063210048199 (DUCHY [PERS…" at bounding box center [588, 297] width 435 height 163
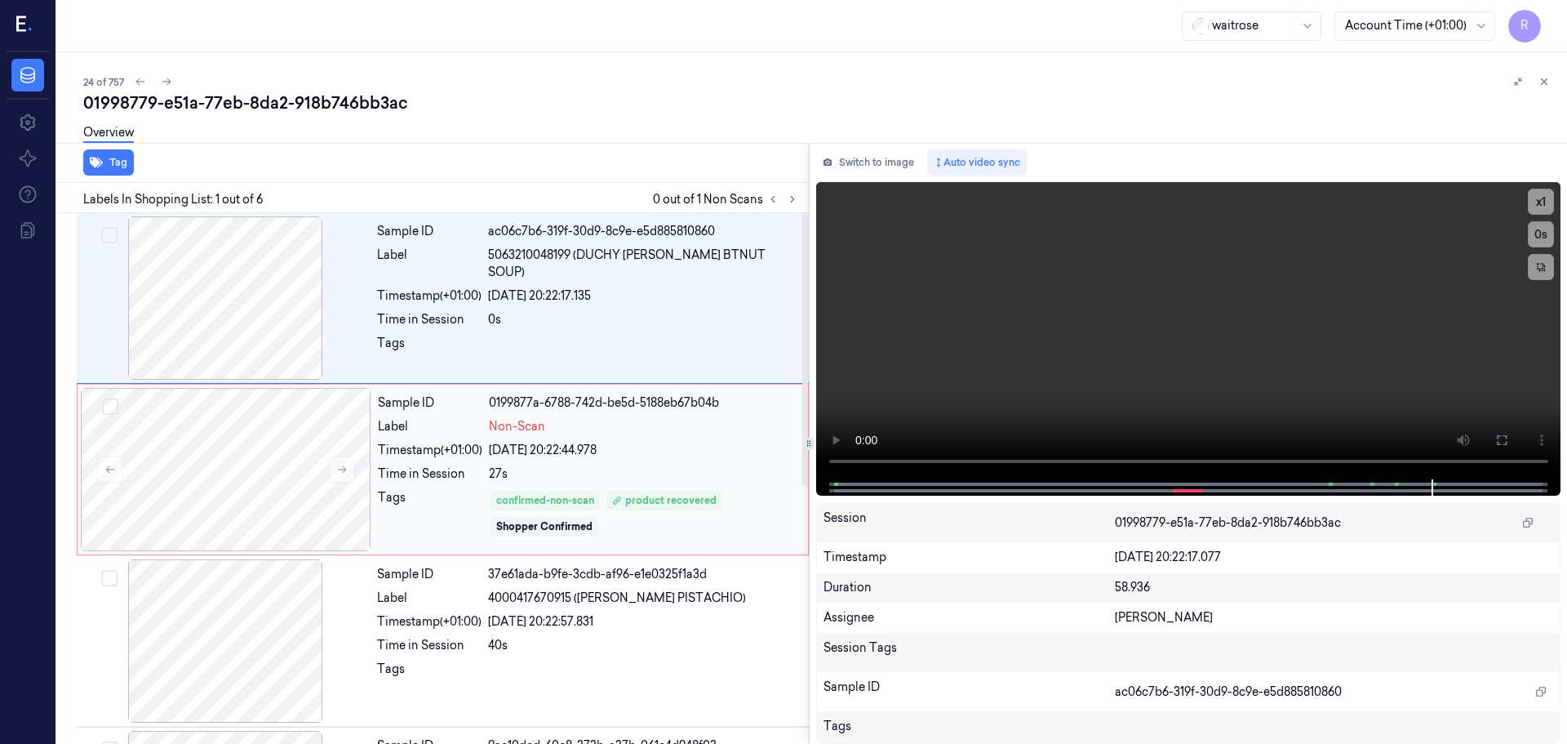
click at [529, 438] on div "Sample ID 0199877a-6788-742d-be5d-5188eb67b04b Label Non-Scan Timestamp (+01:00…" at bounding box center [587, 469] width 433 height 163
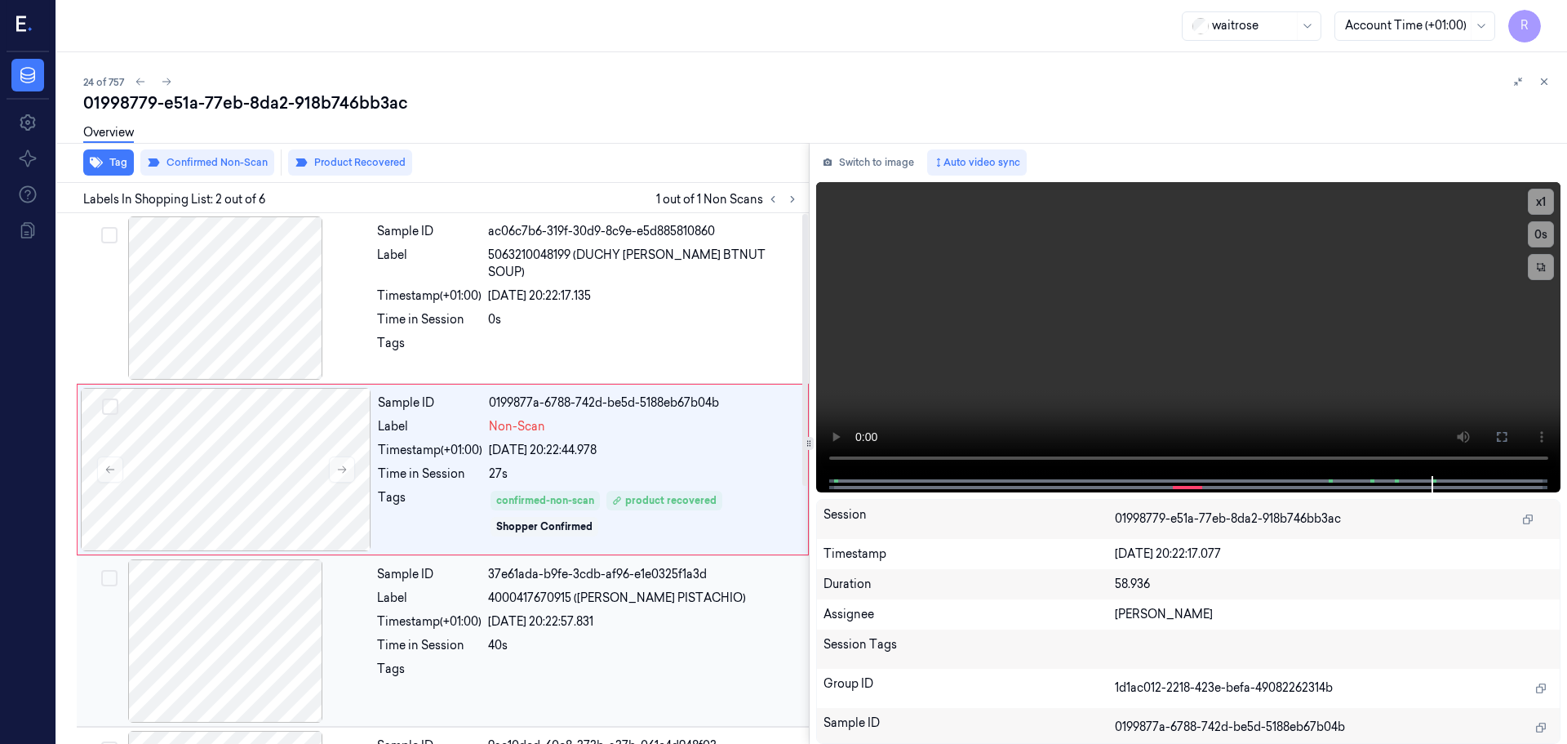
click at [494, 619] on div "[DATE] 20:22:57.831" at bounding box center [643, 621] width 311 height 17
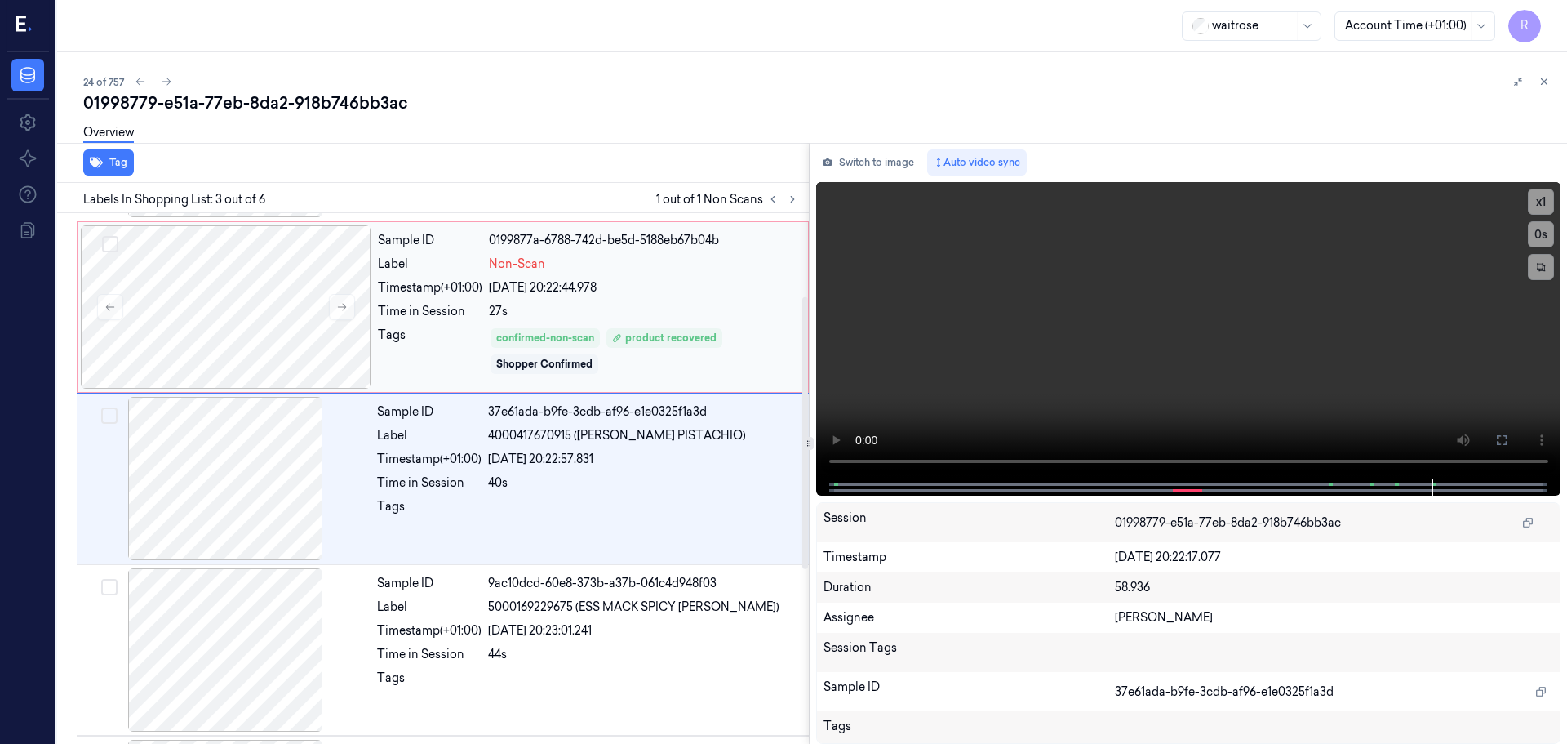
click at [418, 353] on div "Tags" at bounding box center [430, 351] width 104 height 49
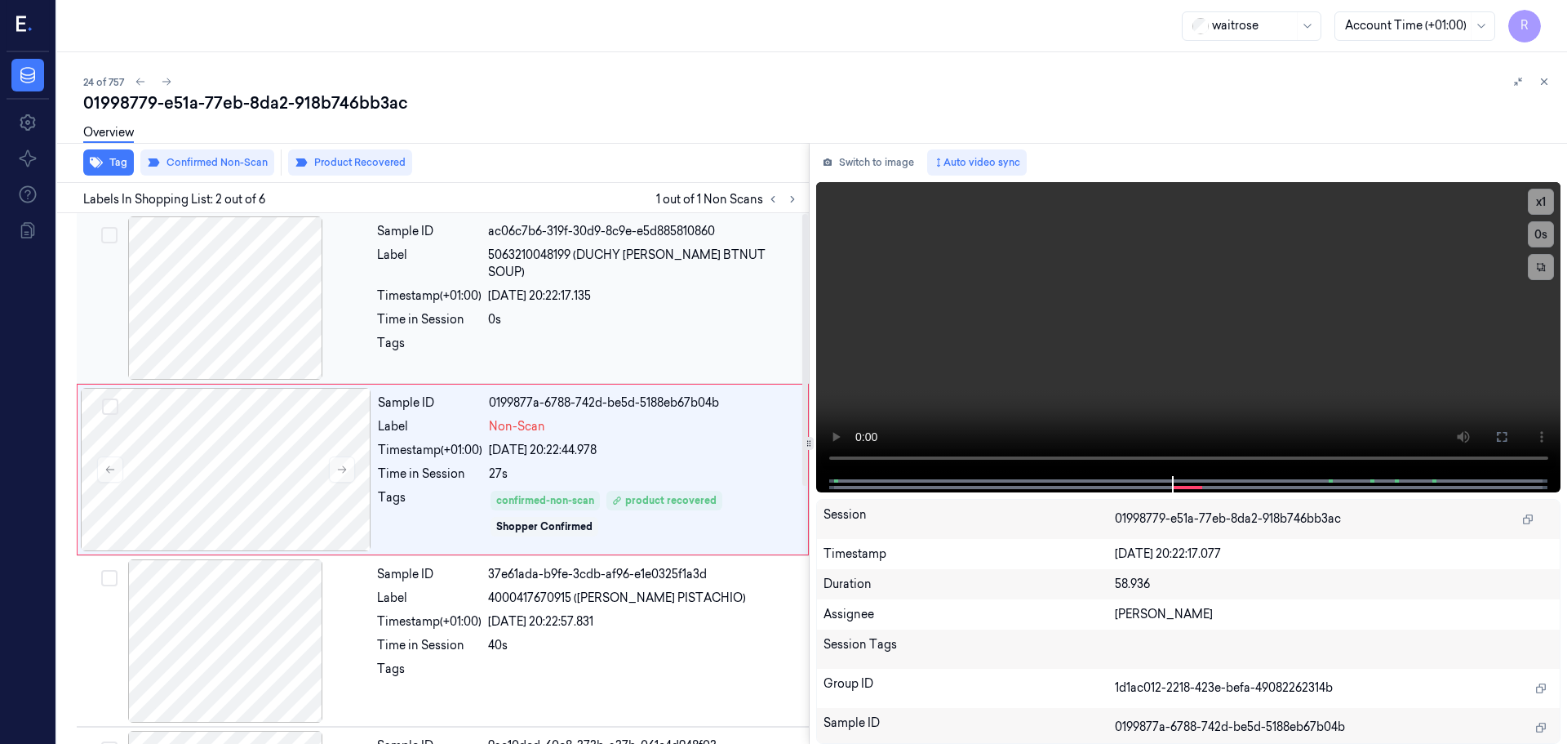
click at [545, 311] on div "0s" at bounding box center [643, 319] width 311 height 17
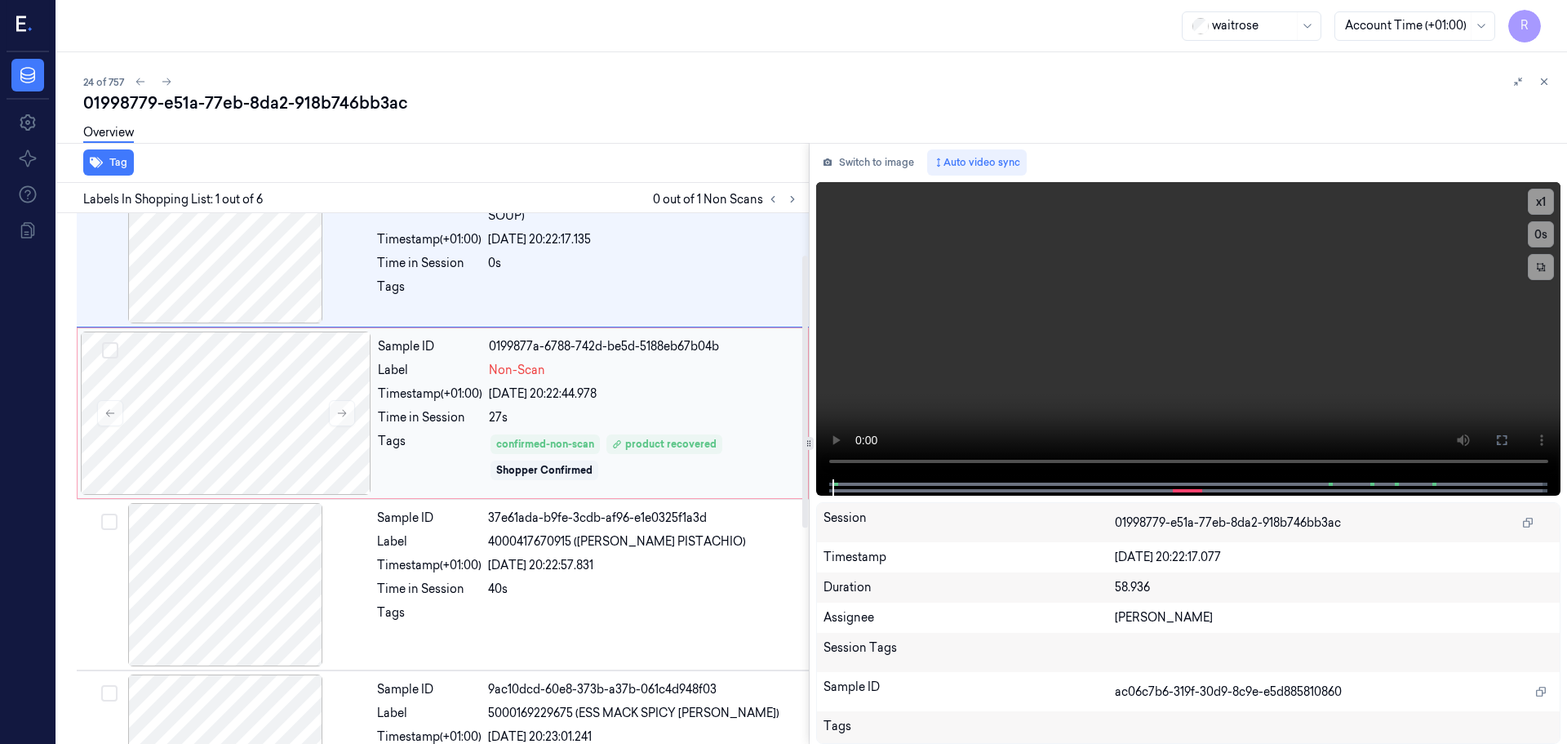
scroll to position [82, 0]
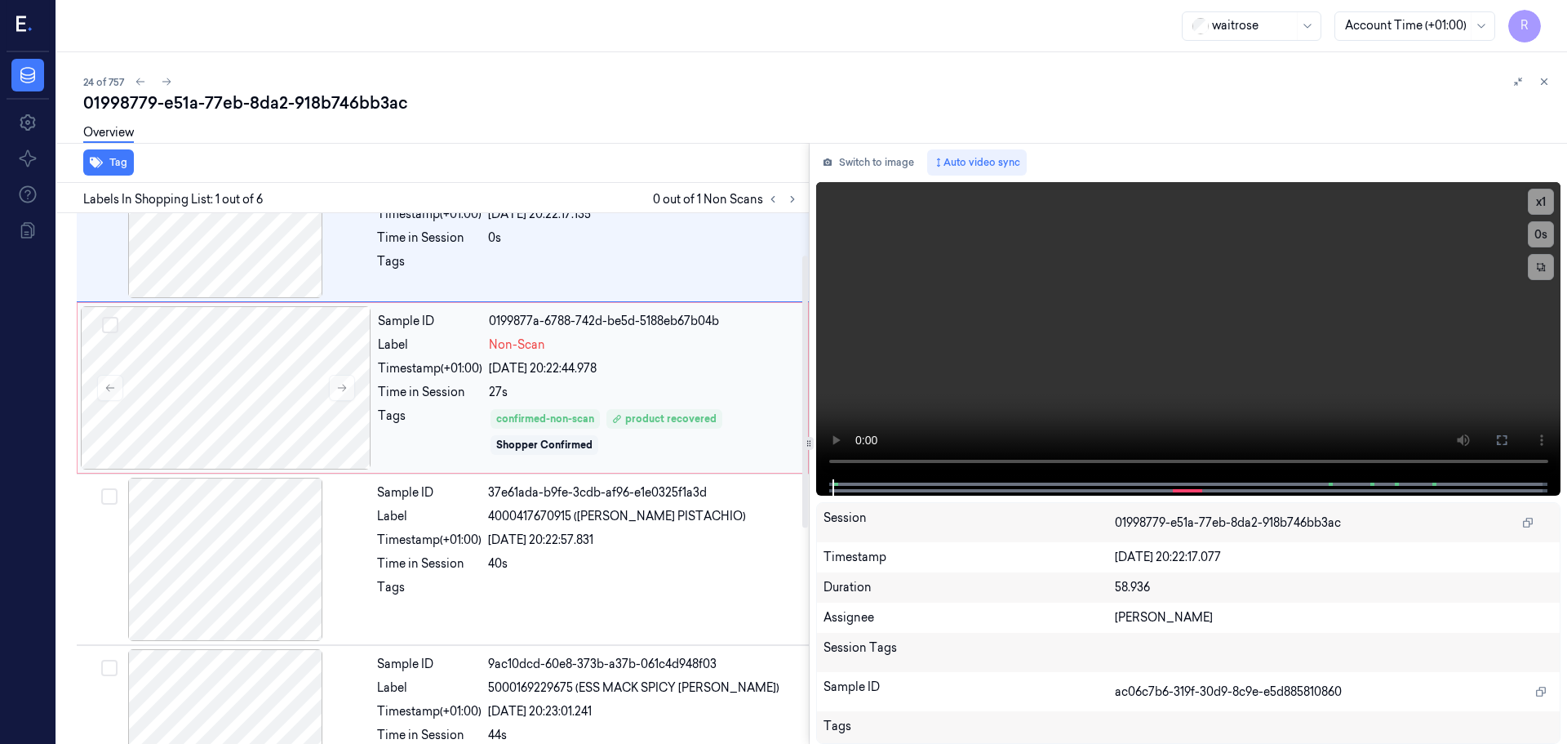
click at [478, 394] on div "Time in Session" at bounding box center [430, 392] width 104 height 17
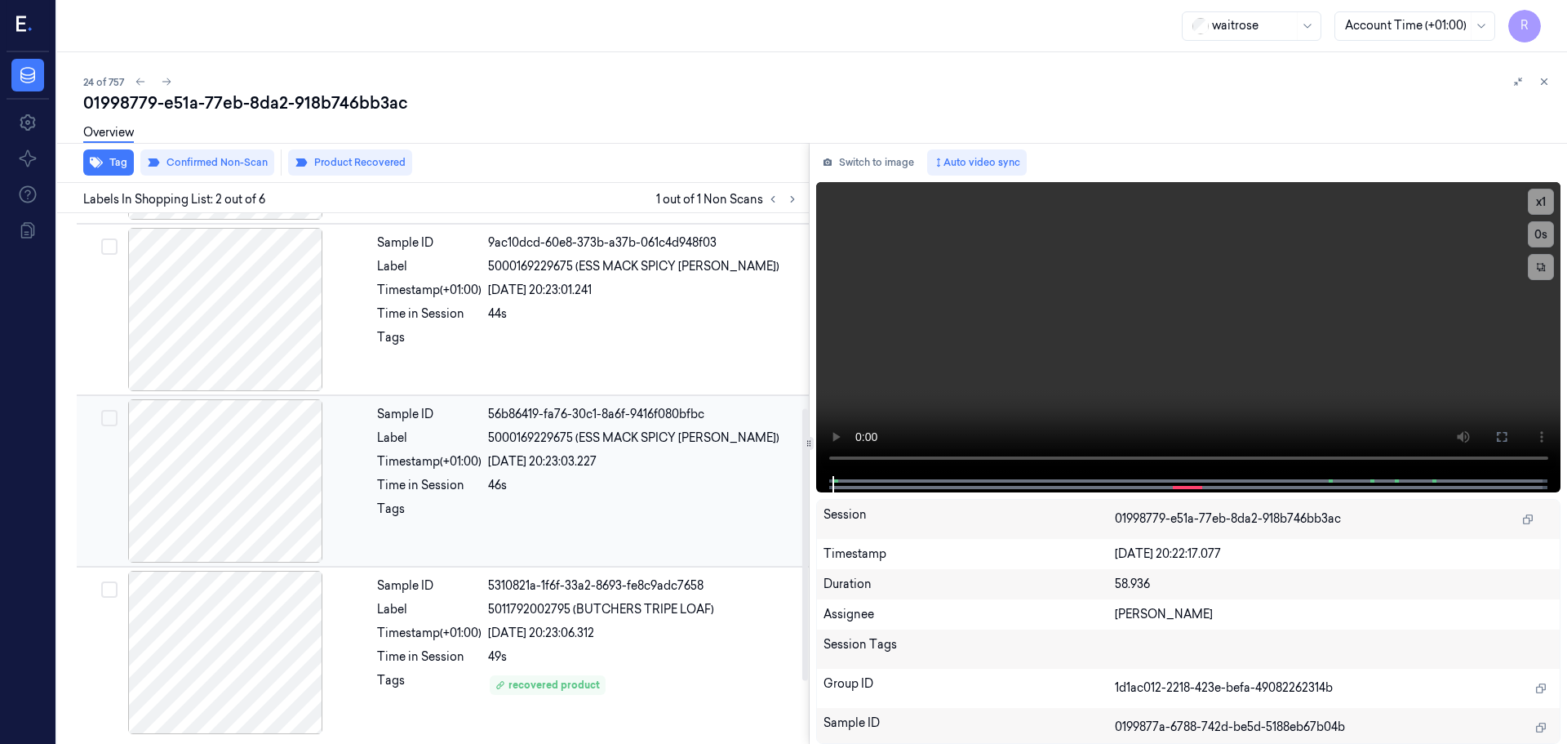
scroll to position [0, 0]
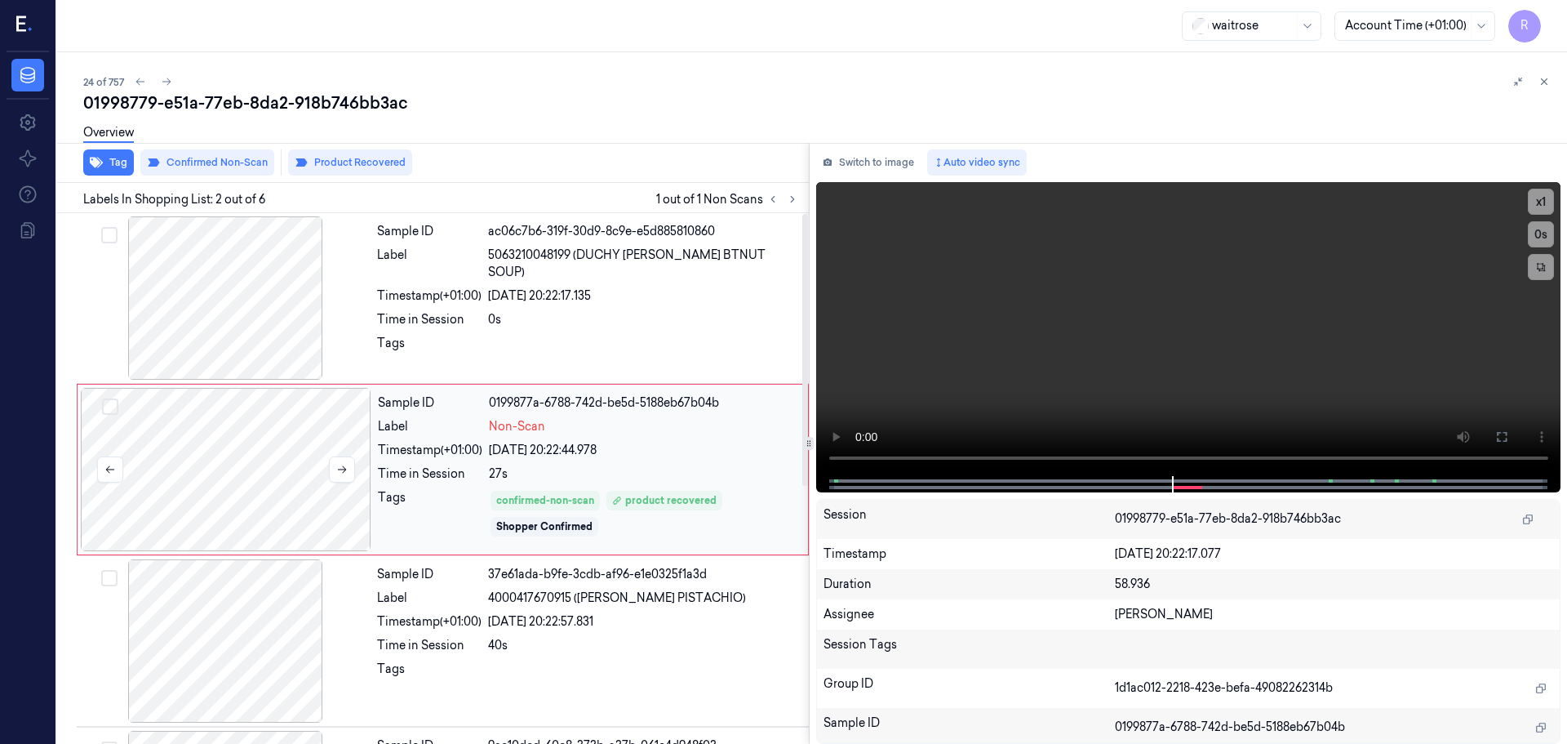
click at [295, 495] on div at bounding box center [226, 469] width 291 height 163
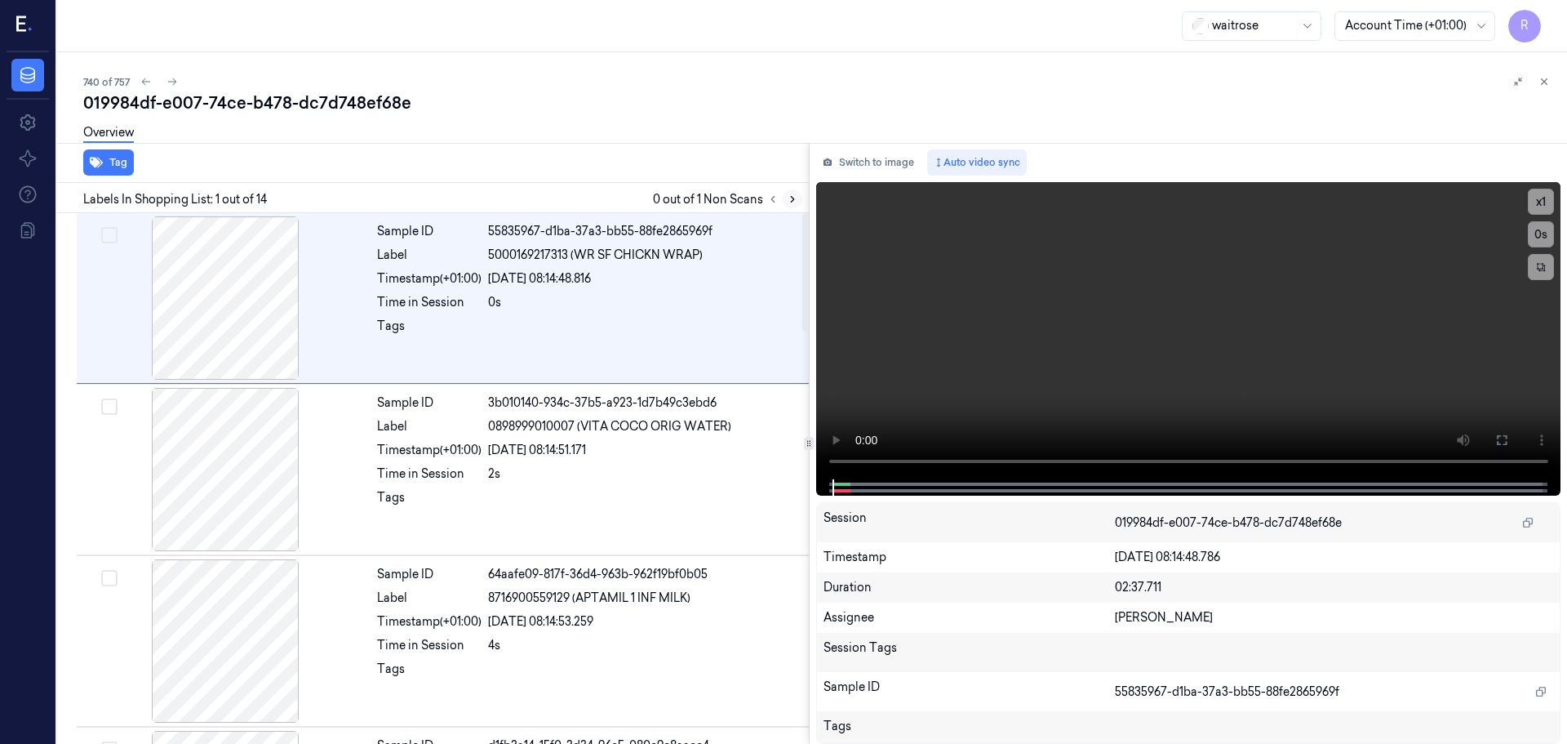
click at [790, 200] on icon at bounding box center [792, 198] width 11 height 11
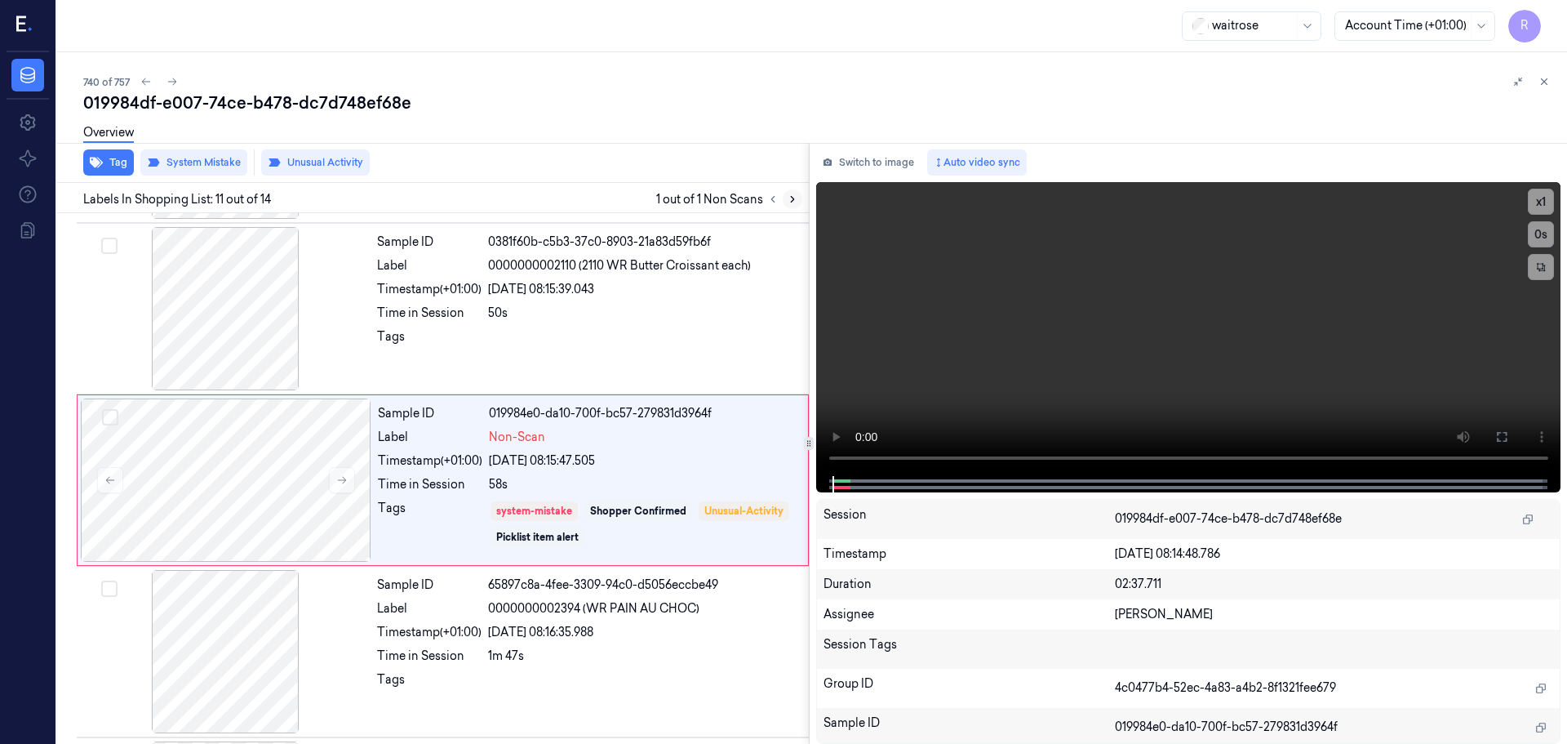
scroll to position [1534, 0]
click at [349, 481] on button at bounding box center [342, 478] width 26 height 26
click at [235, 314] on div at bounding box center [225, 306] width 291 height 163
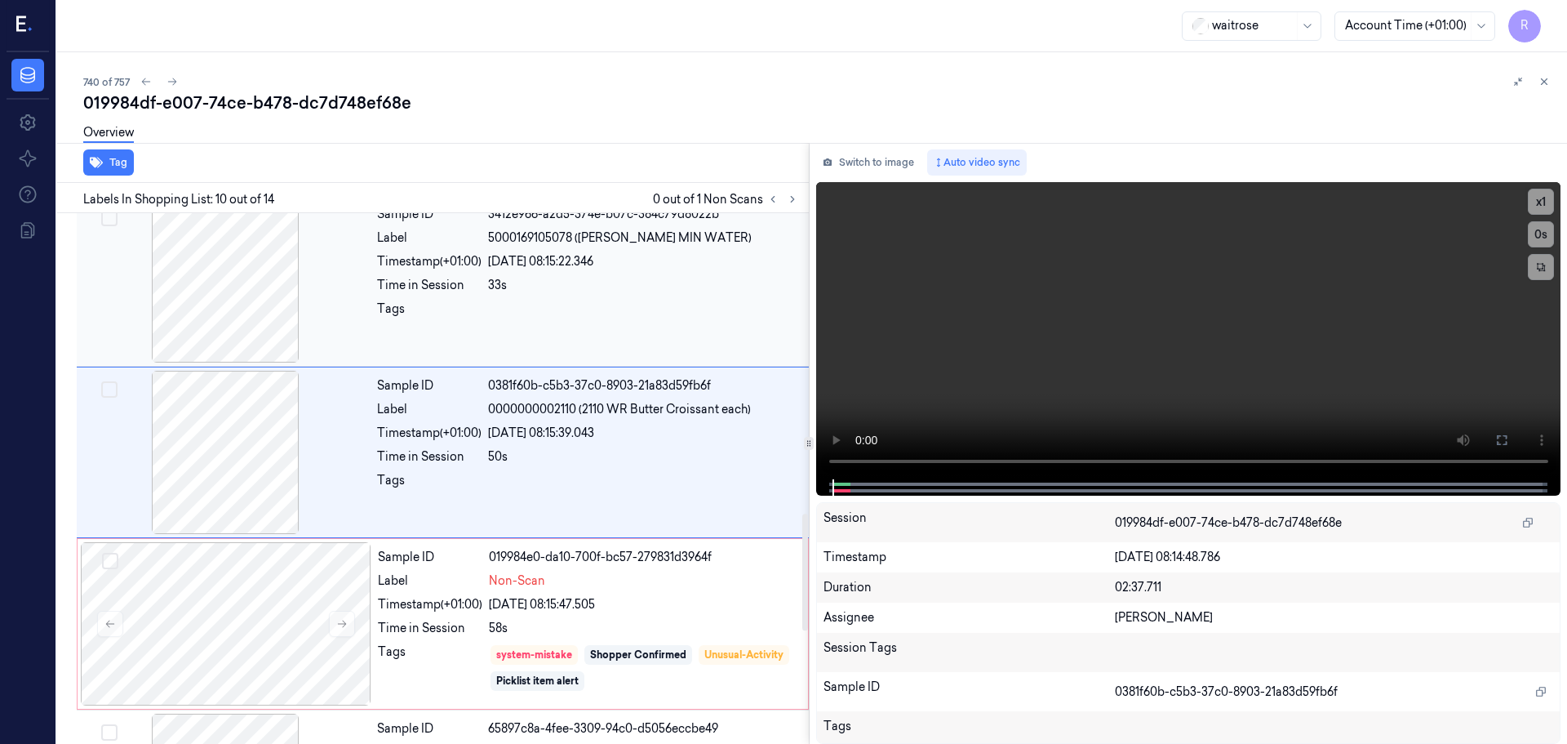
scroll to position [1362, 0]
